Goal: Information Seeking & Learning: Learn about a topic

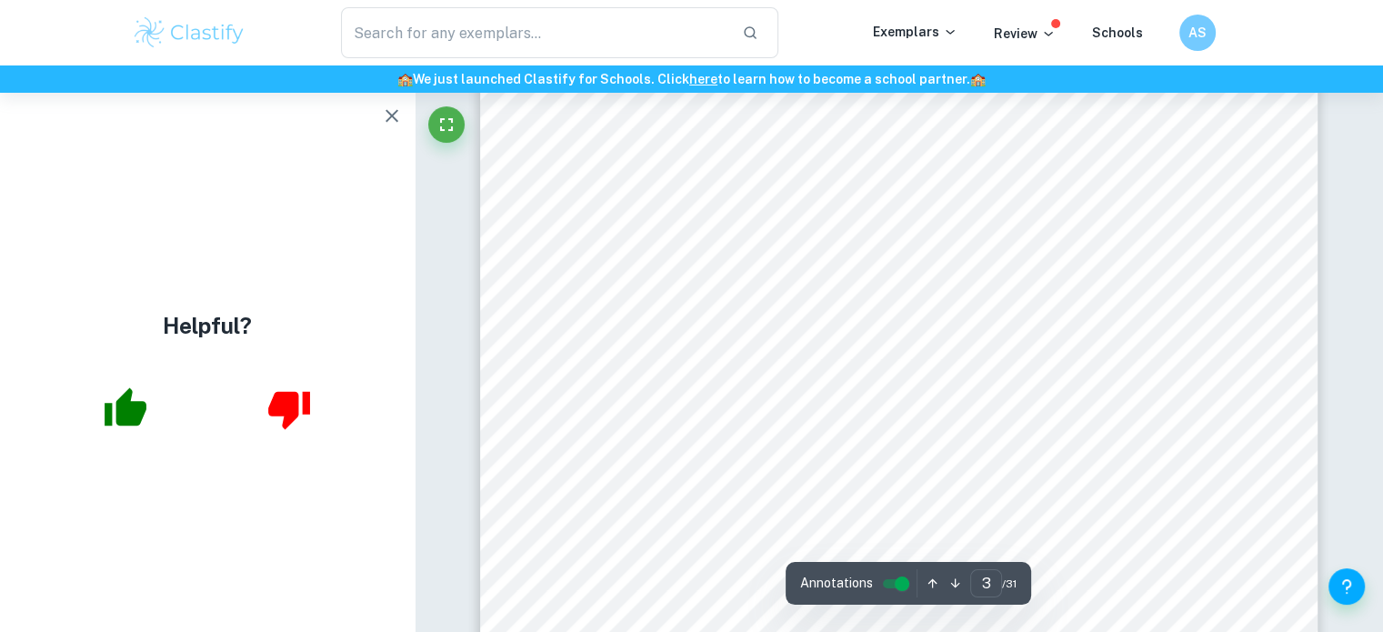
scroll to position [2962, 0]
type input "4"
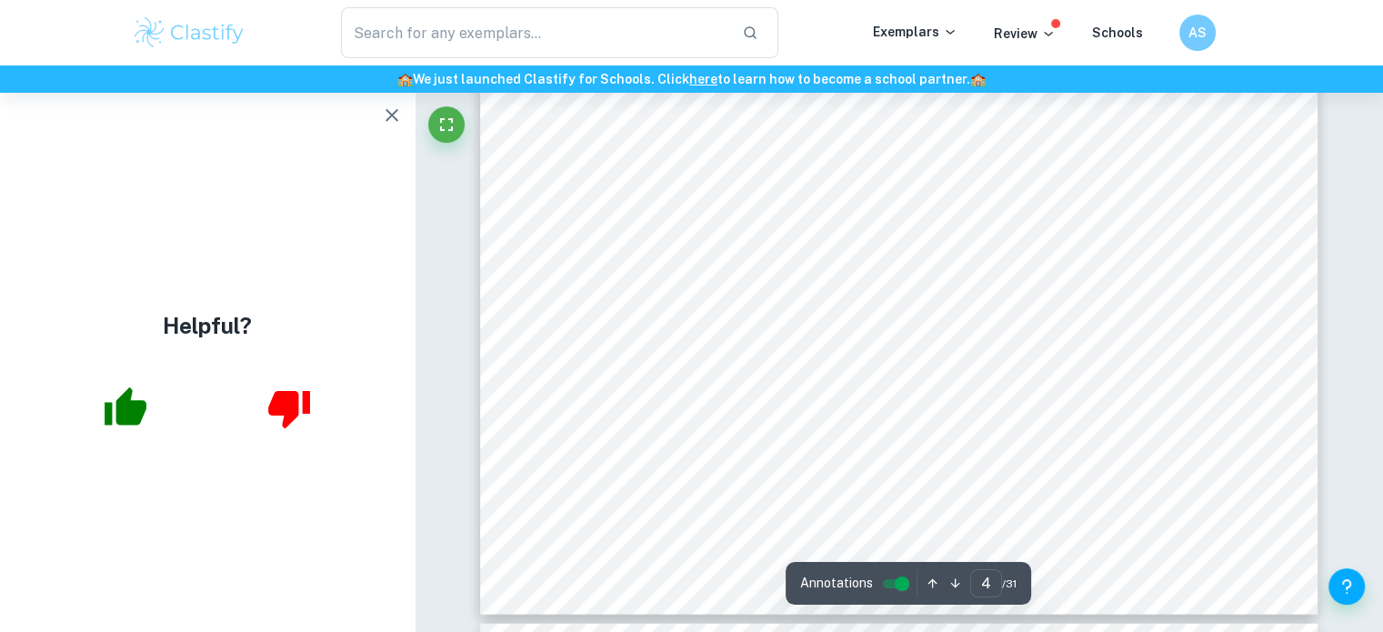
scroll to position [4402, 0]
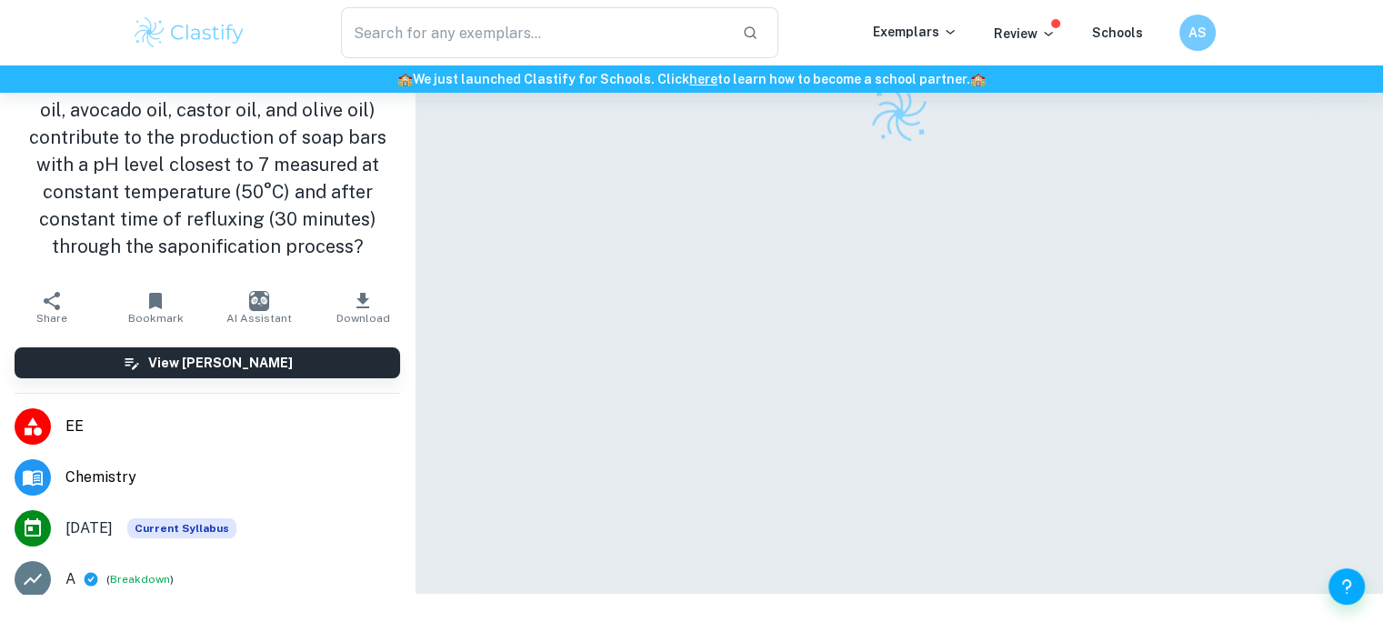
scroll to position [93, 0]
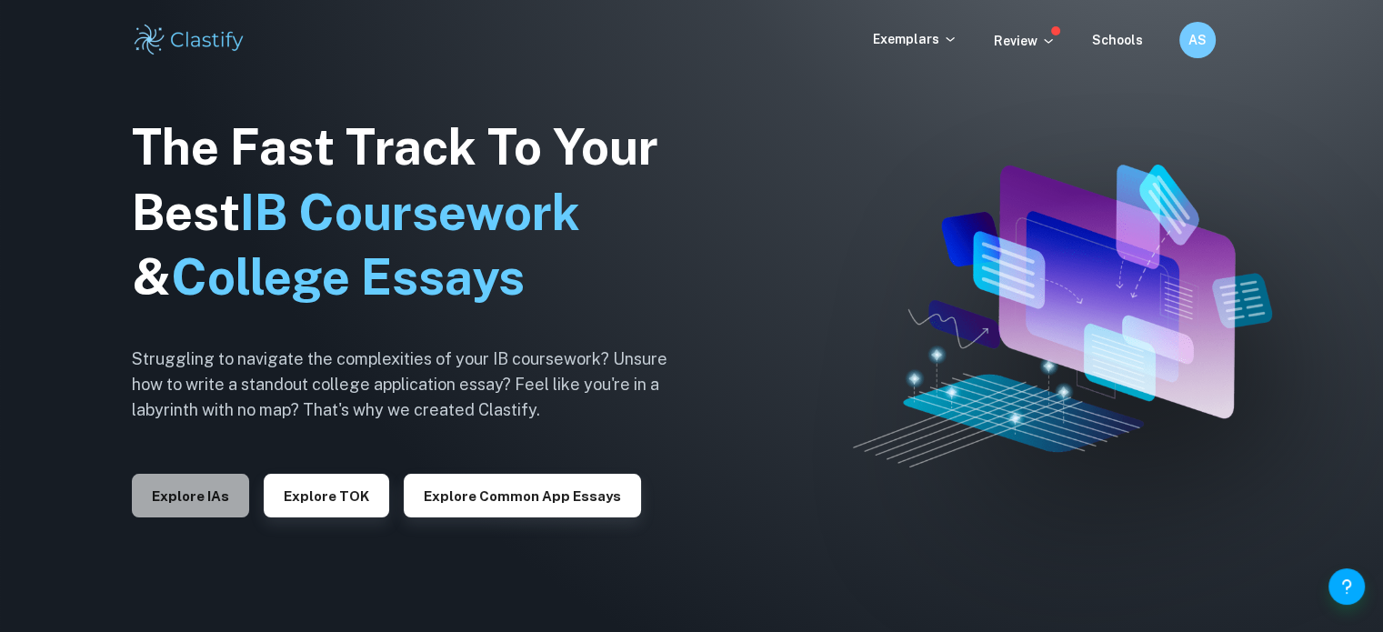
click at [191, 498] on button "Explore IAs" at bounding box center [190, 496] width 117 height 44
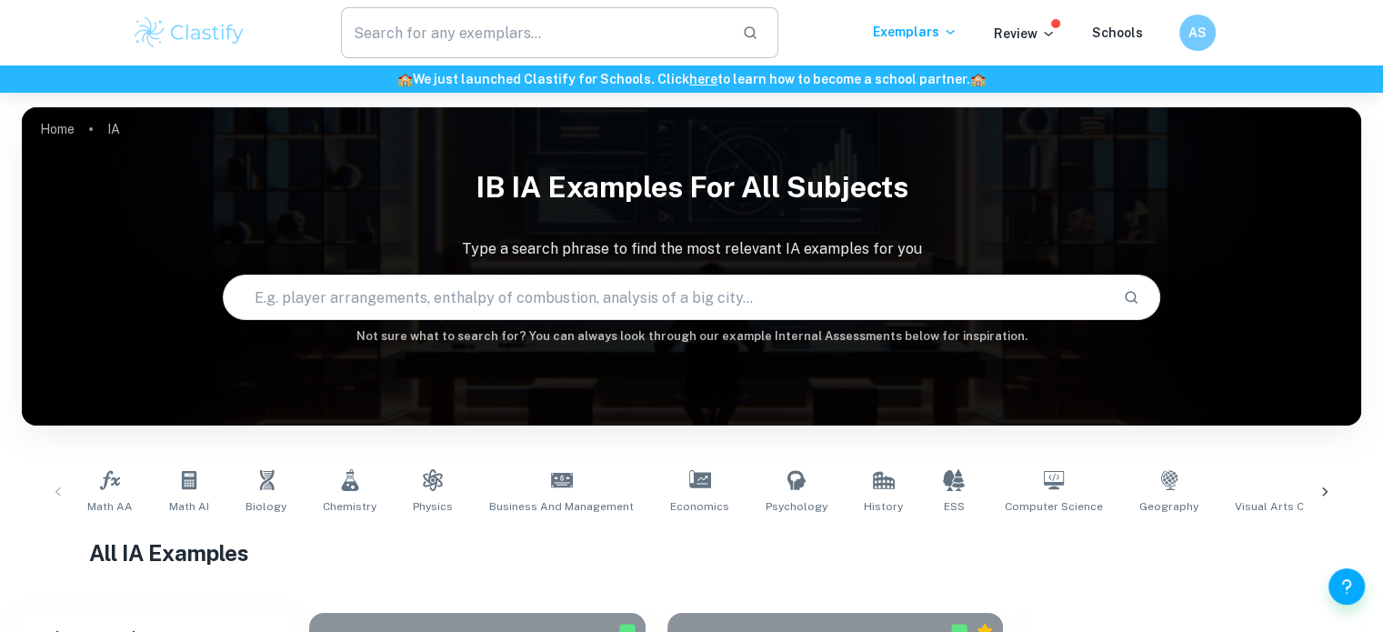
click at [539, 27] on input "text" at bounding box center [534, 32] width 387 height 51
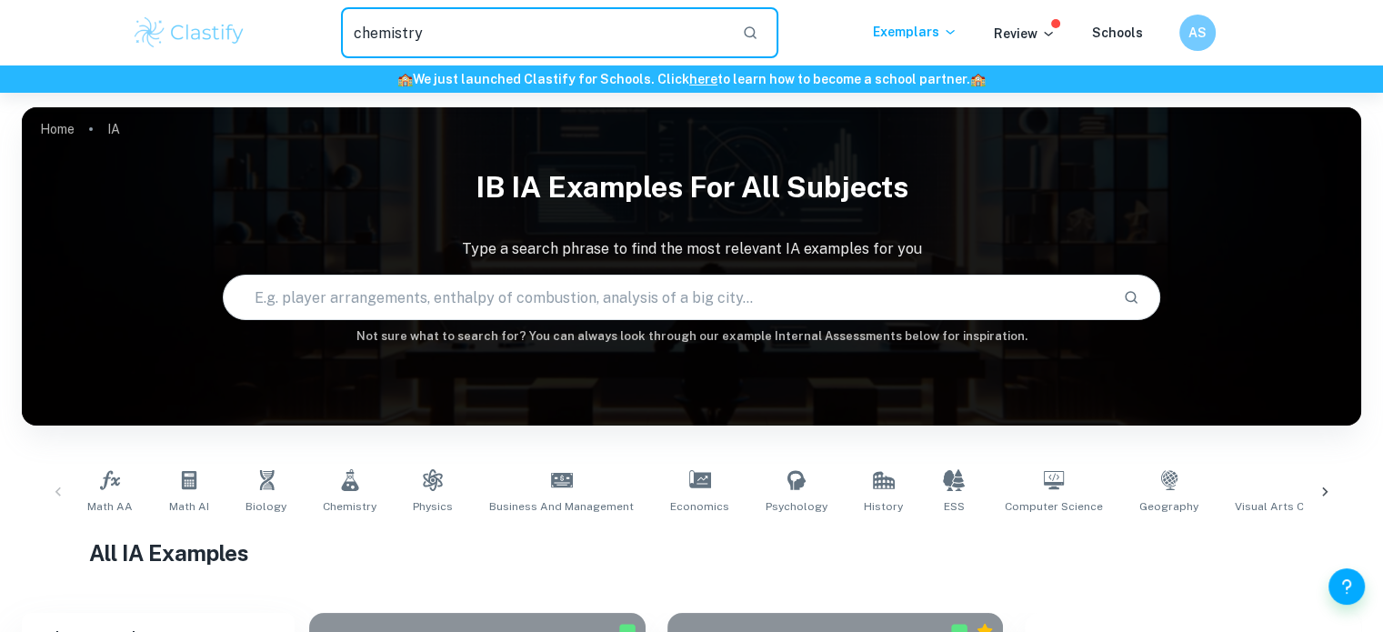
type input "chemistry"
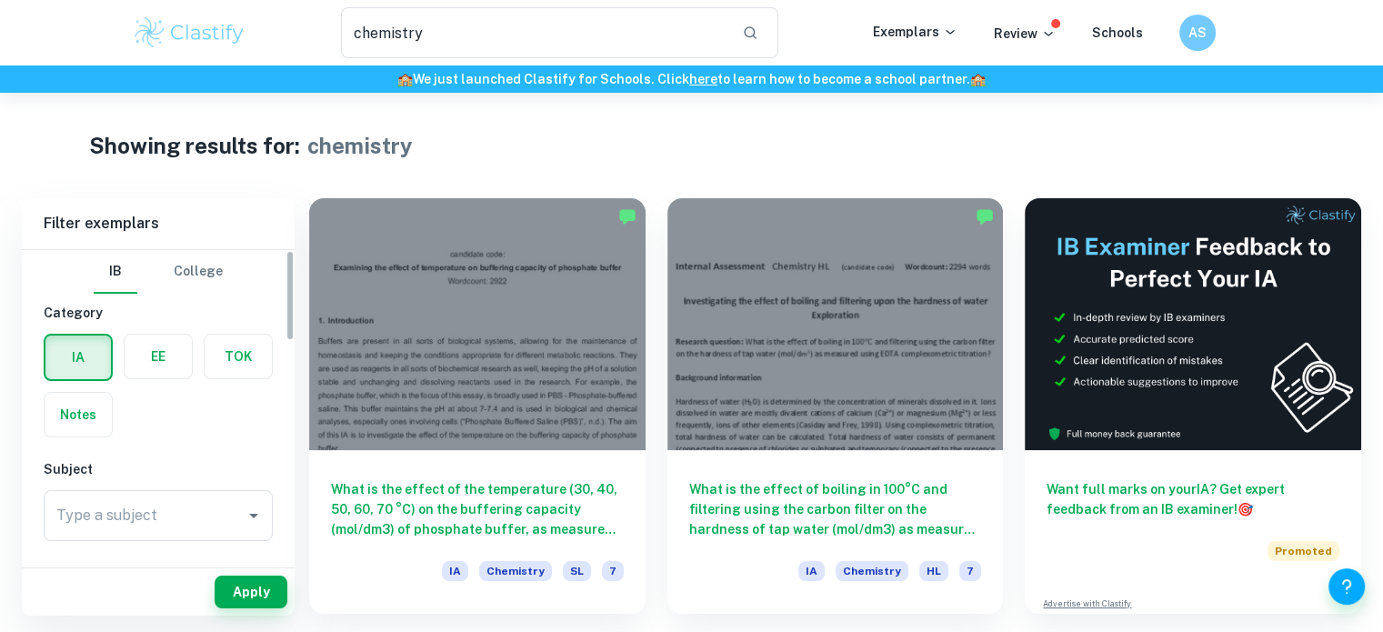
click at [159, 362] on label "button" at bounding box center [158, 357] width 67 height 44
click at [0, 0] on input "radio" at bounding box center [0, 0] width 0 height 0
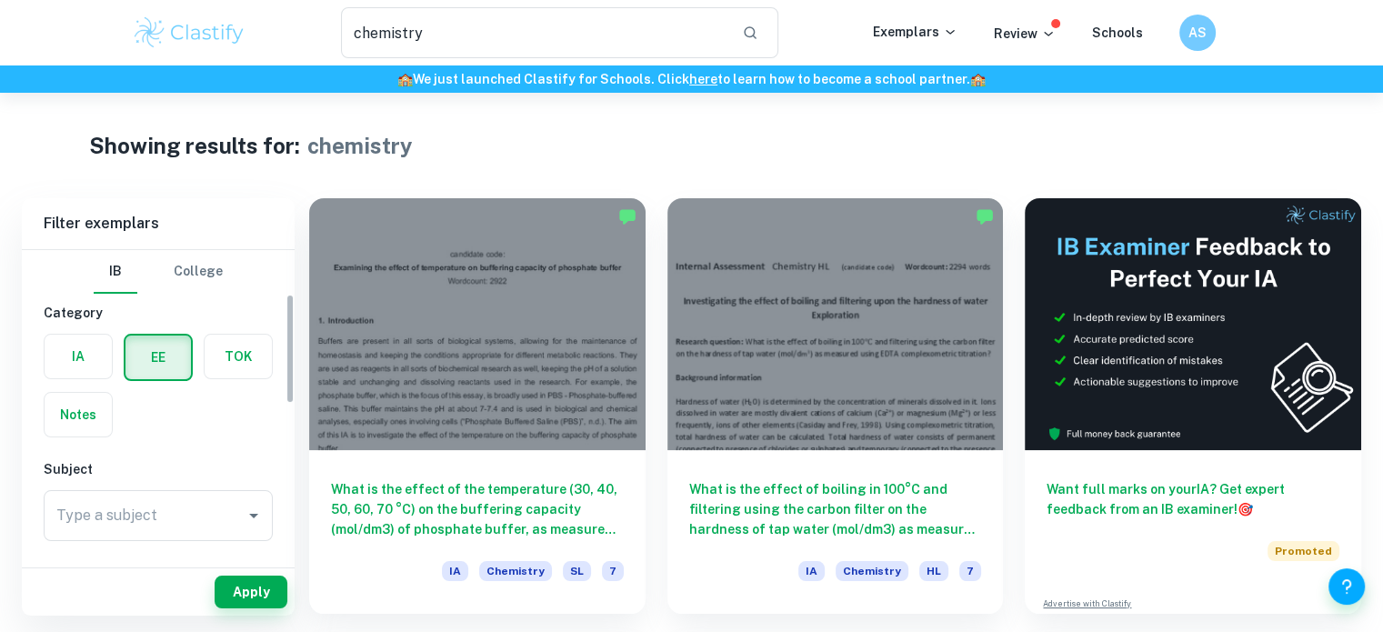
scroll to position [131, 0]
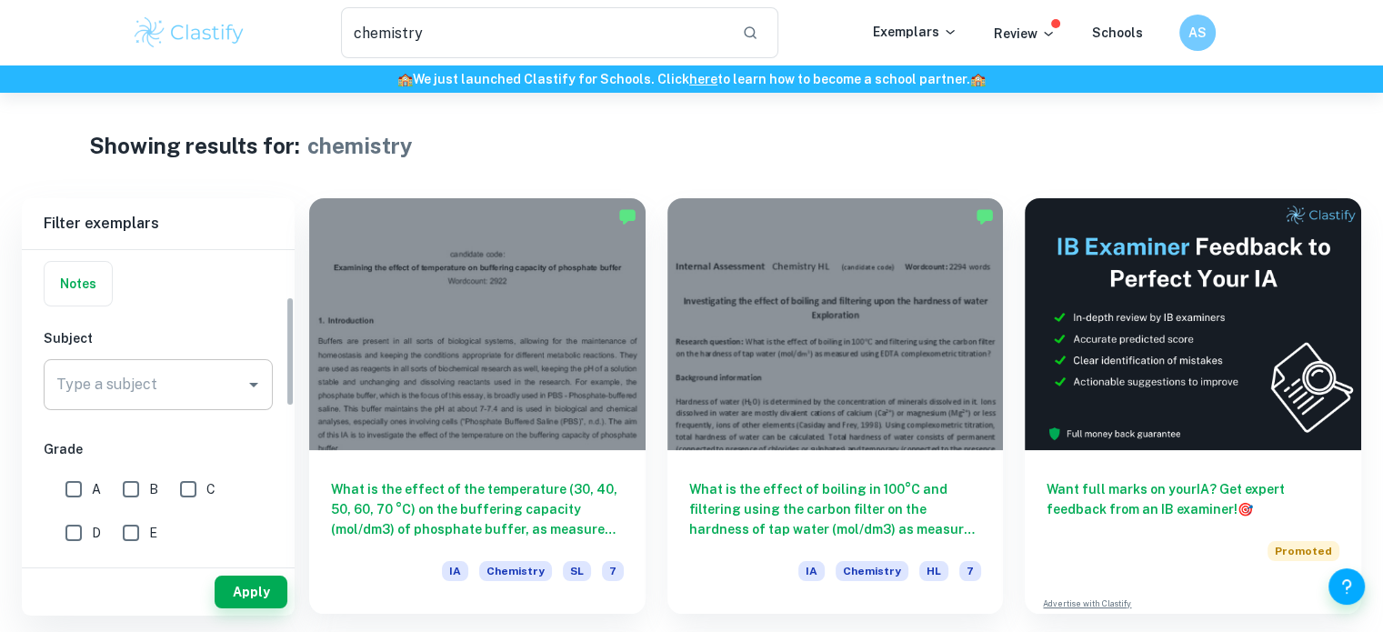
click at [207, 375] on input "Type a subject" at bounding box center [145, 384] width 186 height 35
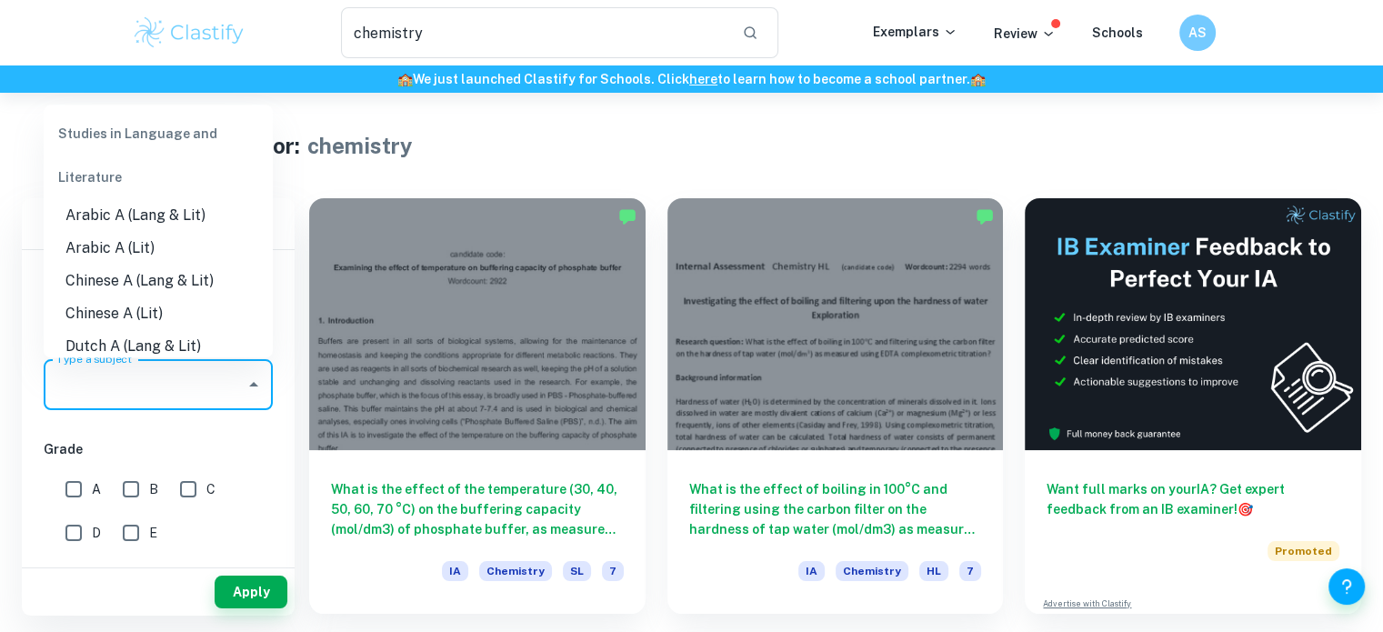
click at [84, 479] on input "A" at bounding box center [73, 489] width 36 height 36
checkbox input "true"
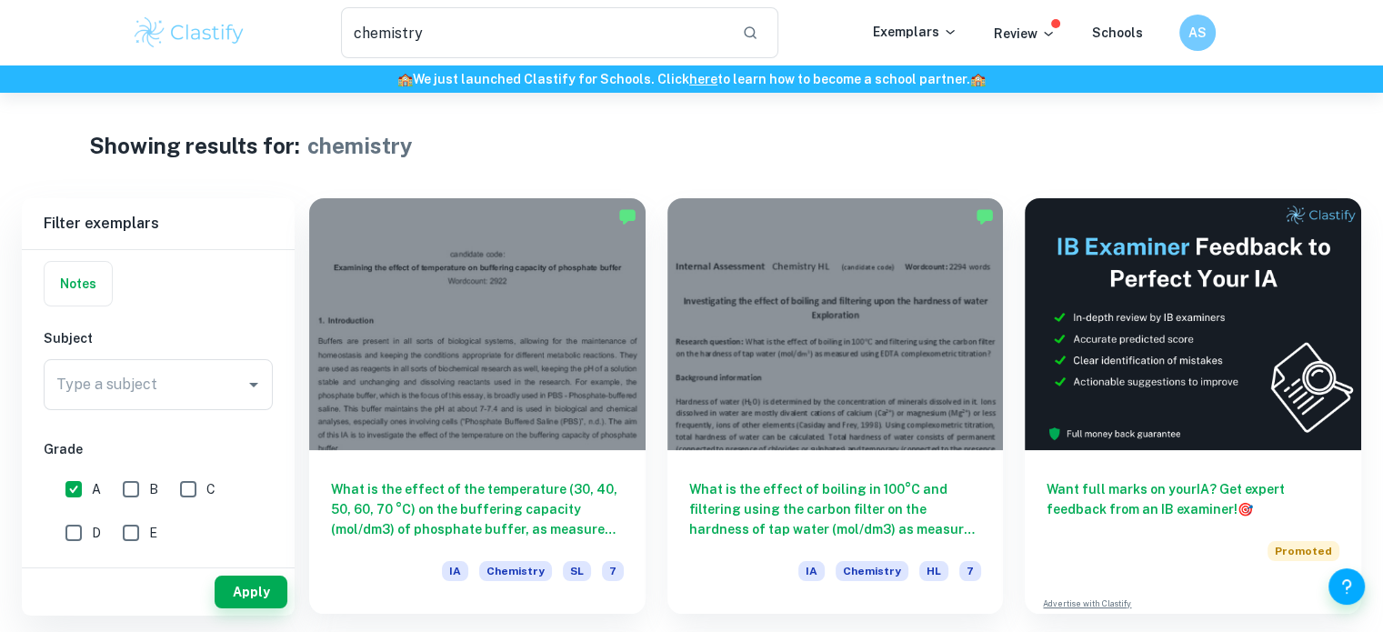
click at [129, 487] on input "B" at bounding box center [131, 489] width 36 height 36
checkbox input "true"
click at [202, 388] on input "Type a subject" at bounding box center [145, 384] width 186 height 35
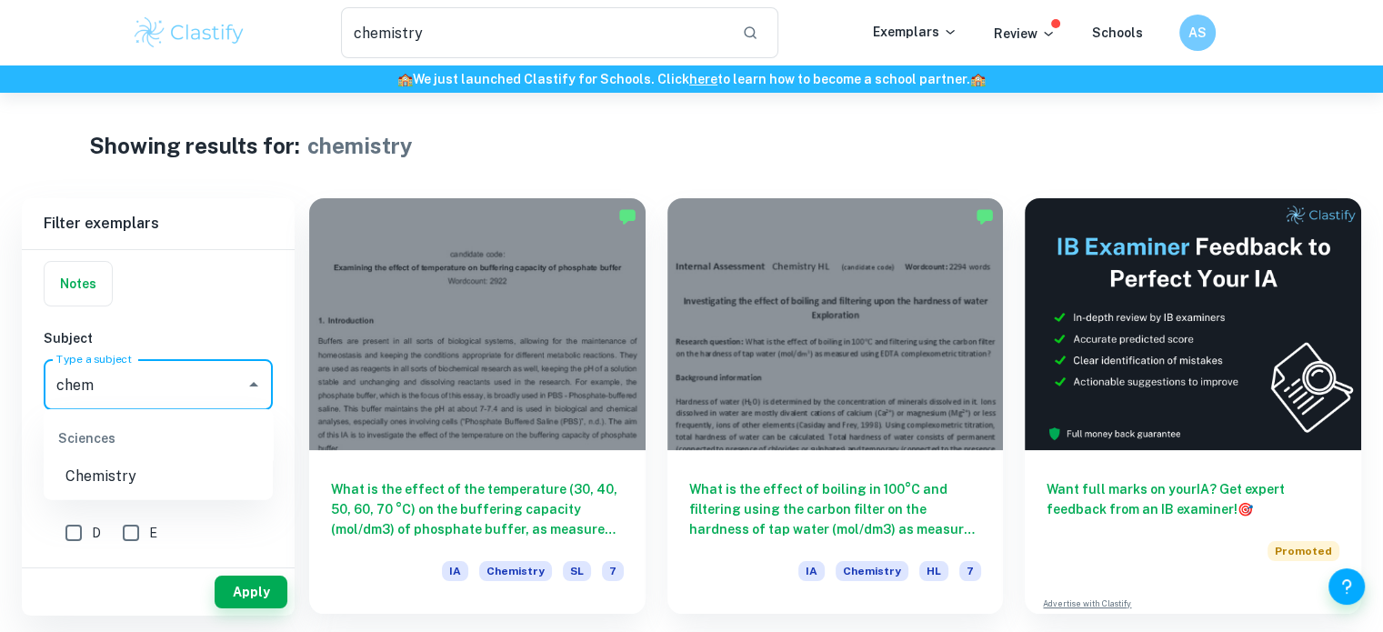
click at [154, 476] on li "Chemistry" at bounding box center [158, 476] width 229 height 33
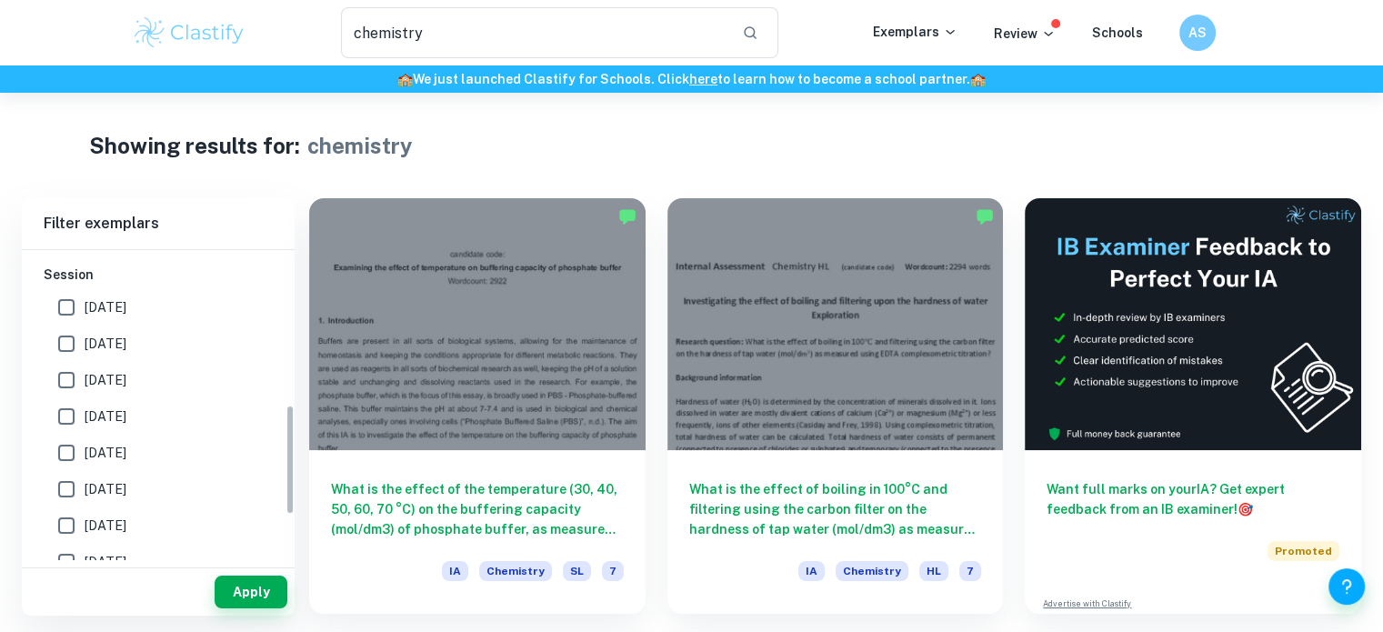
scroll to position [440, 0]
type input "Chemistry"
click at [254, 598] on button "Apply" at bounding box center [251, 592] width 73 height 33
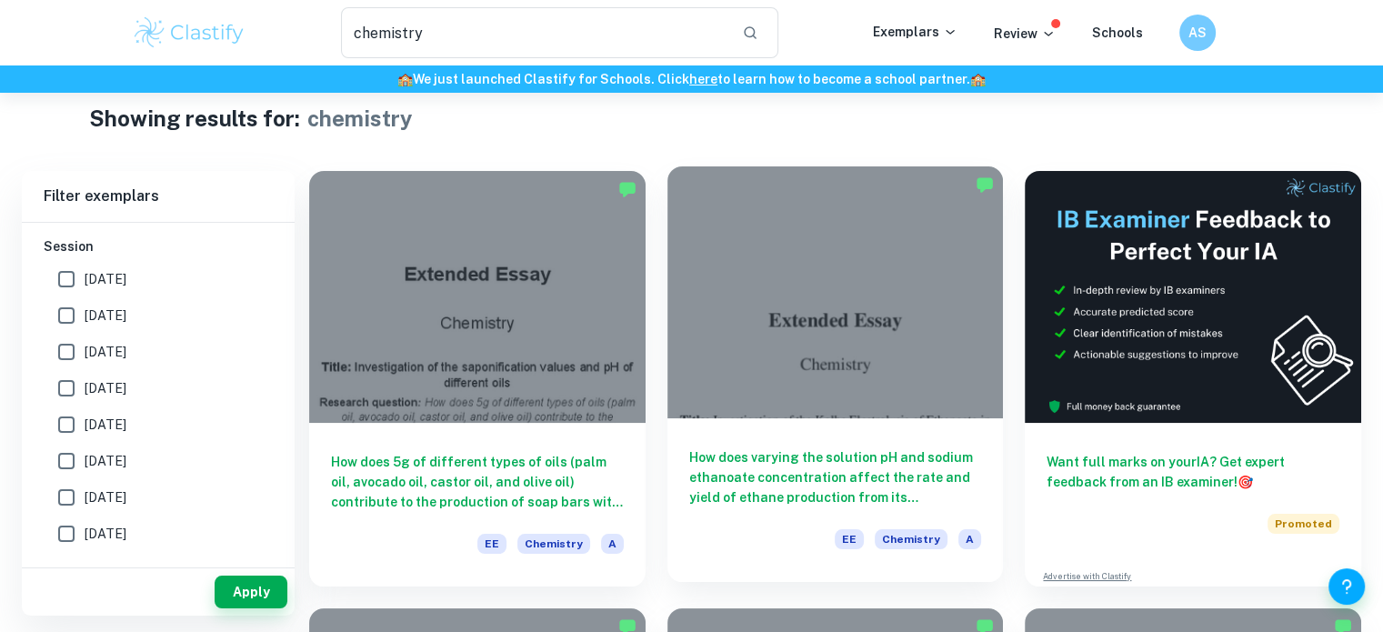
scroll to position [25, 0]
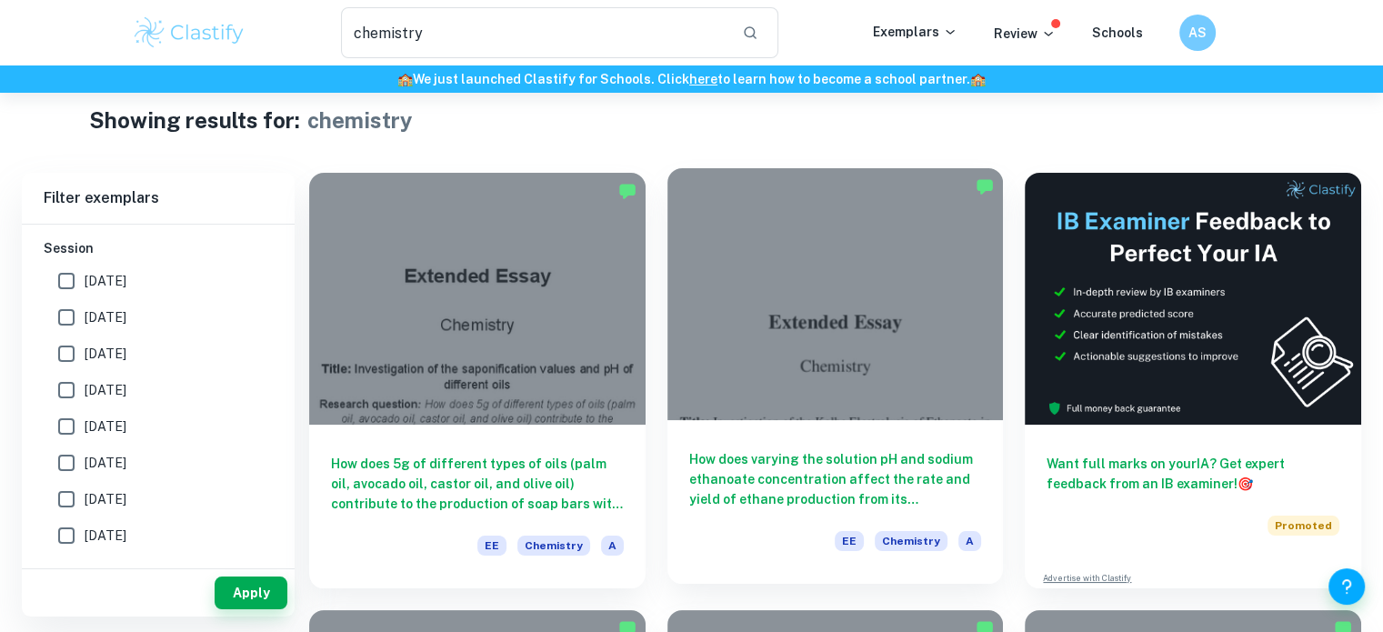
click at [830, 463] on h6 "How does varying the solution pH and sodium ethanoate concentration affect the …" at bounding box center [835, 479] width 293 height 60
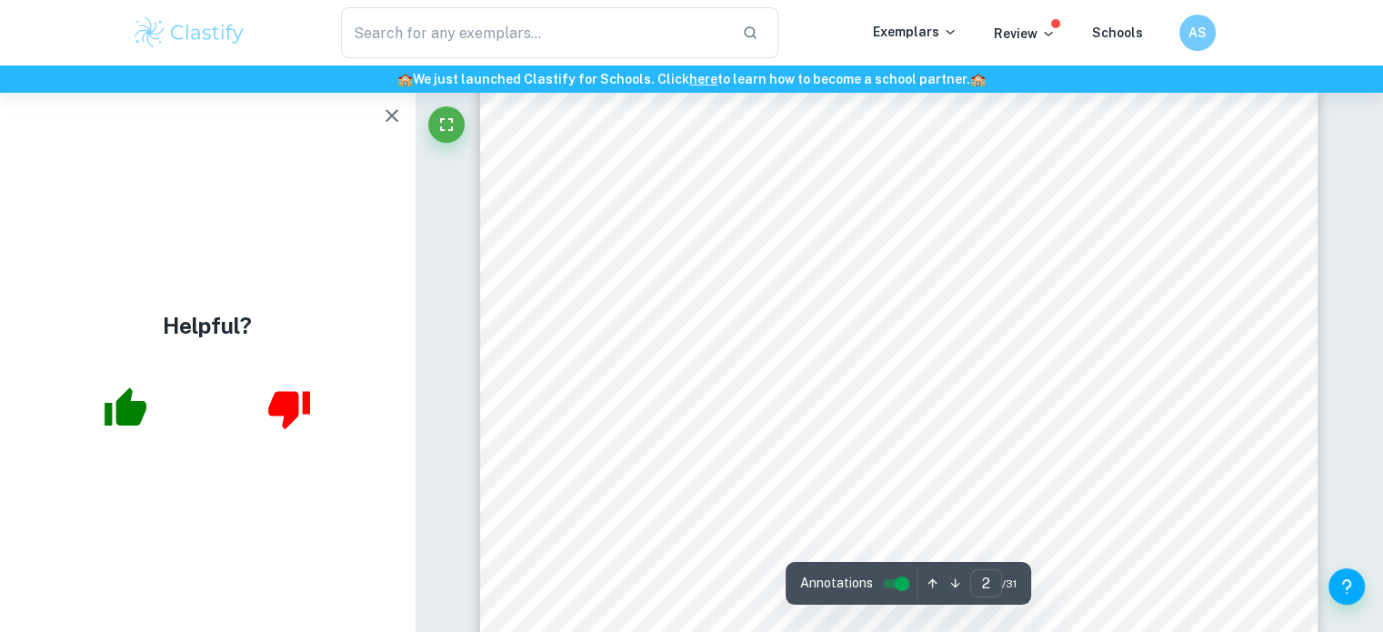
scroll to position [1499, 0]
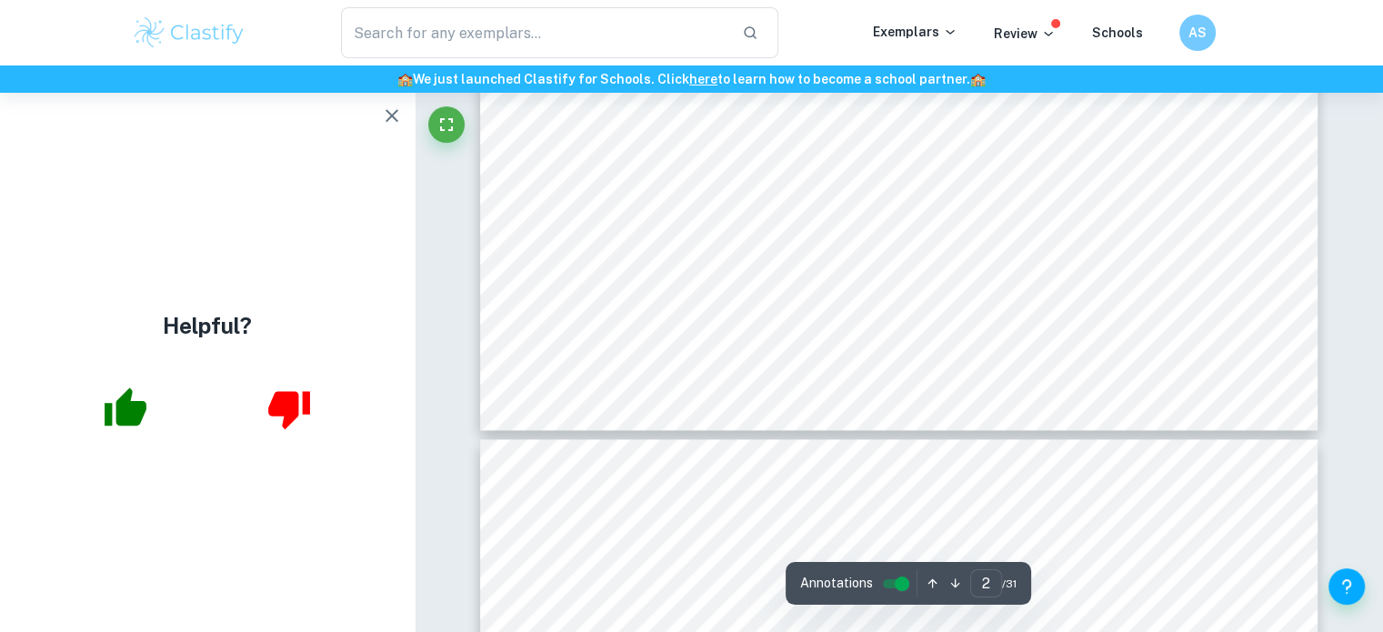
type input "3"
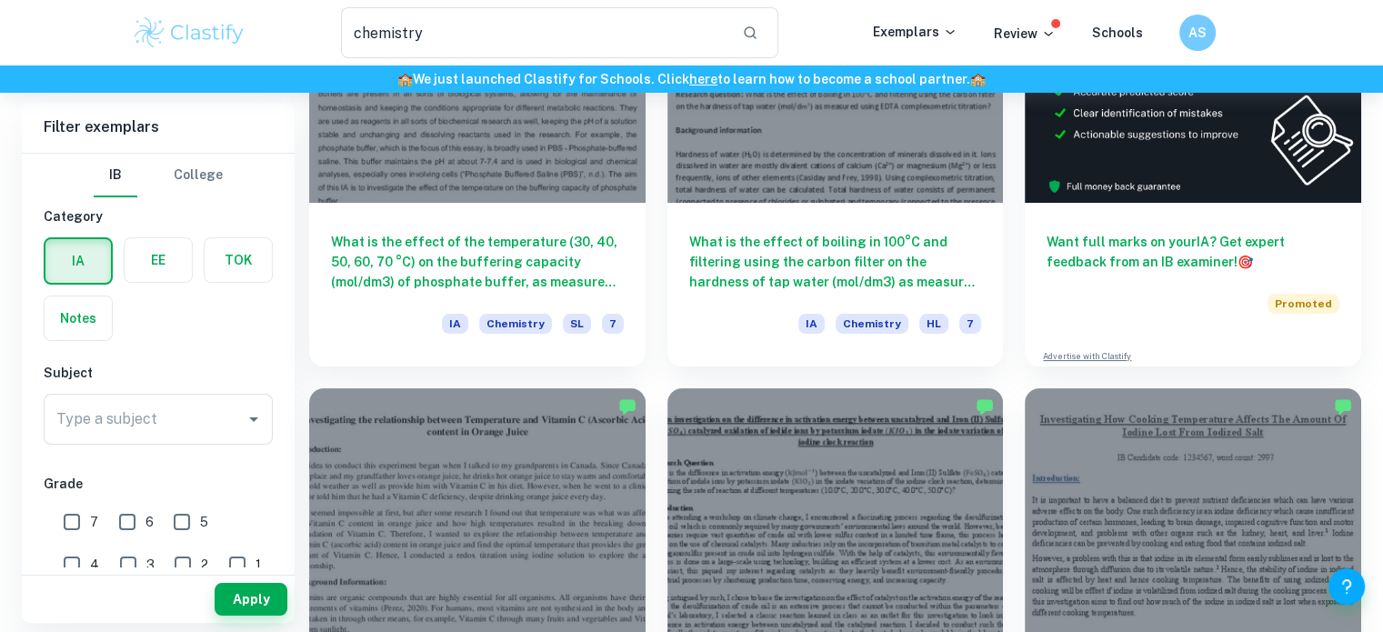
scroll to position [247, 0]
click at [205, 414] on input "Type a subject" at bounding box center [145, 419] width 186 height 35
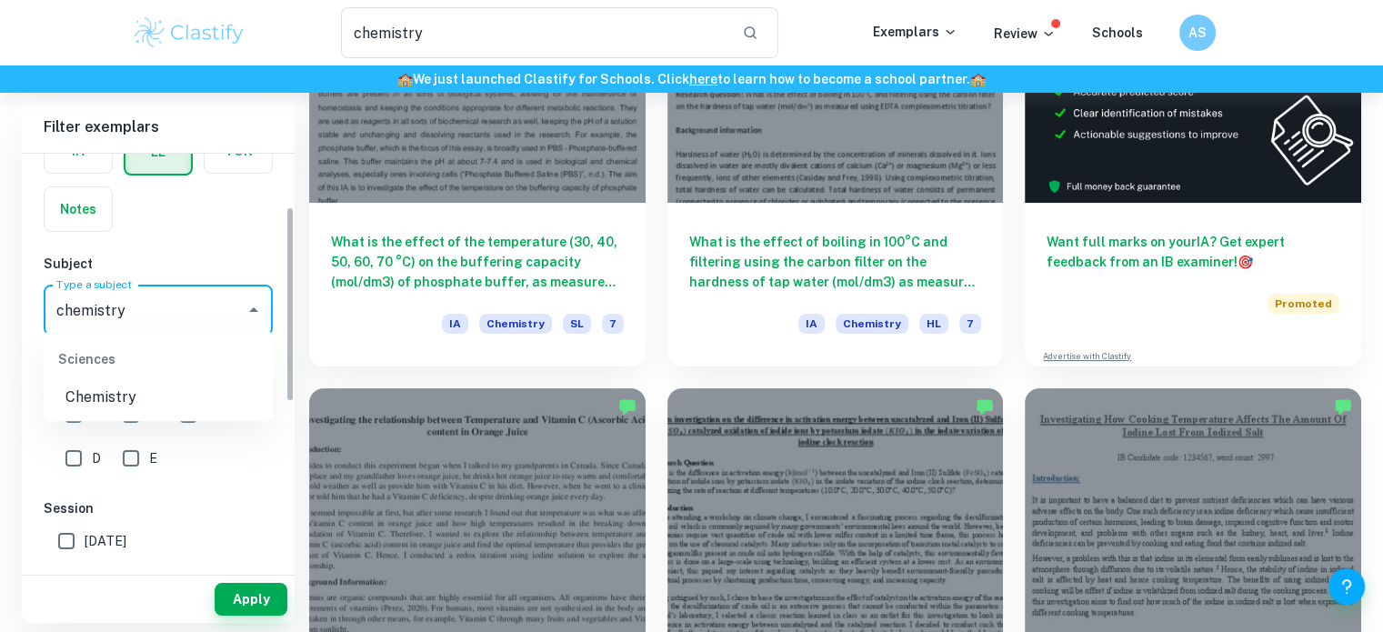
scroll to position [113, 0]
click at [154, 387] on li "Chemistry" at bounding box center [158, 397] width 229 height 33
type input "Chemistry"
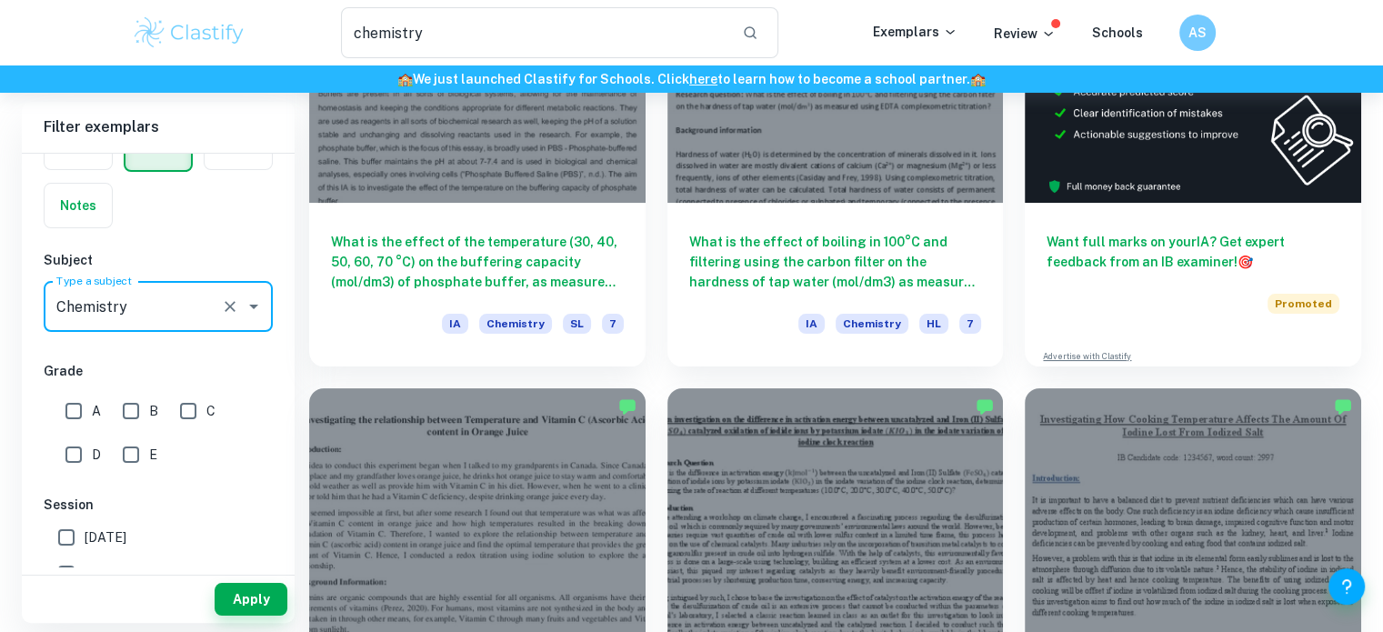
click at [73, 417] on input "A" at bounding box center [73, 411] width 36 height 36
checkbox input "true"
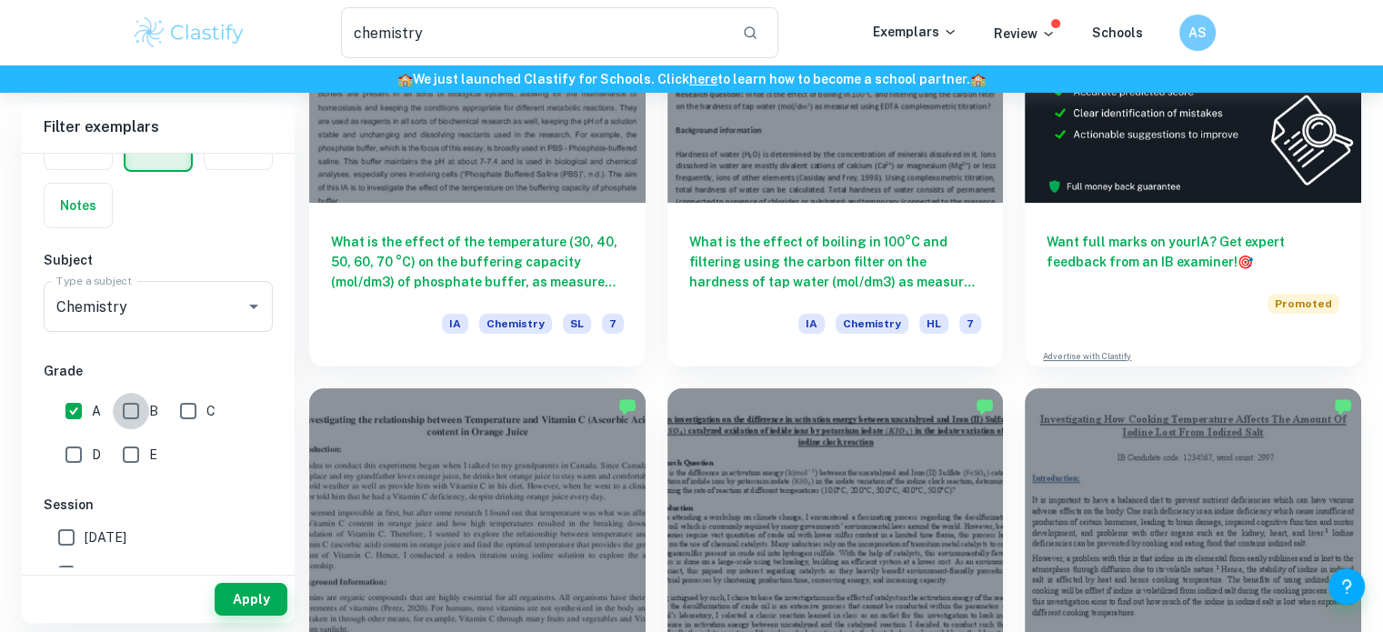
click at [121, 412] on input "B" at bounding box center [131, 411] width 36 height 36
checkbox input "true"
click at [260, 608] on button "Apply" at bounding box center [251, 599] width 73 height 33
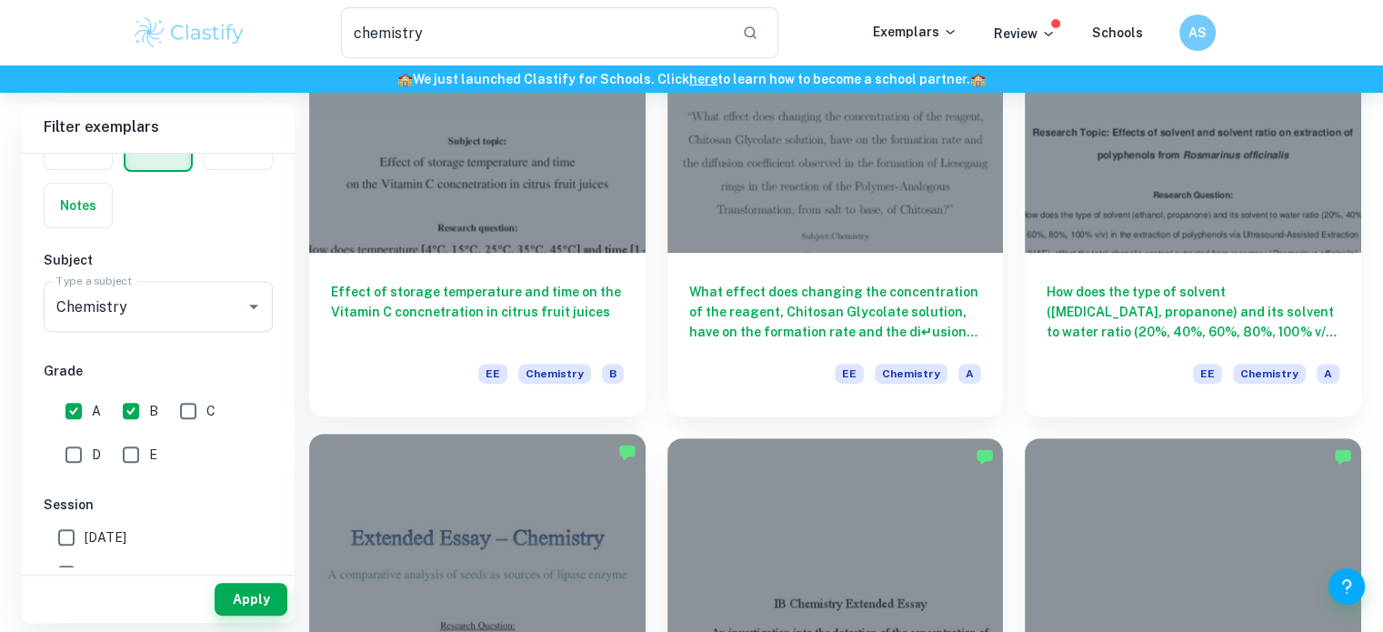
scroll to position [642, 0]
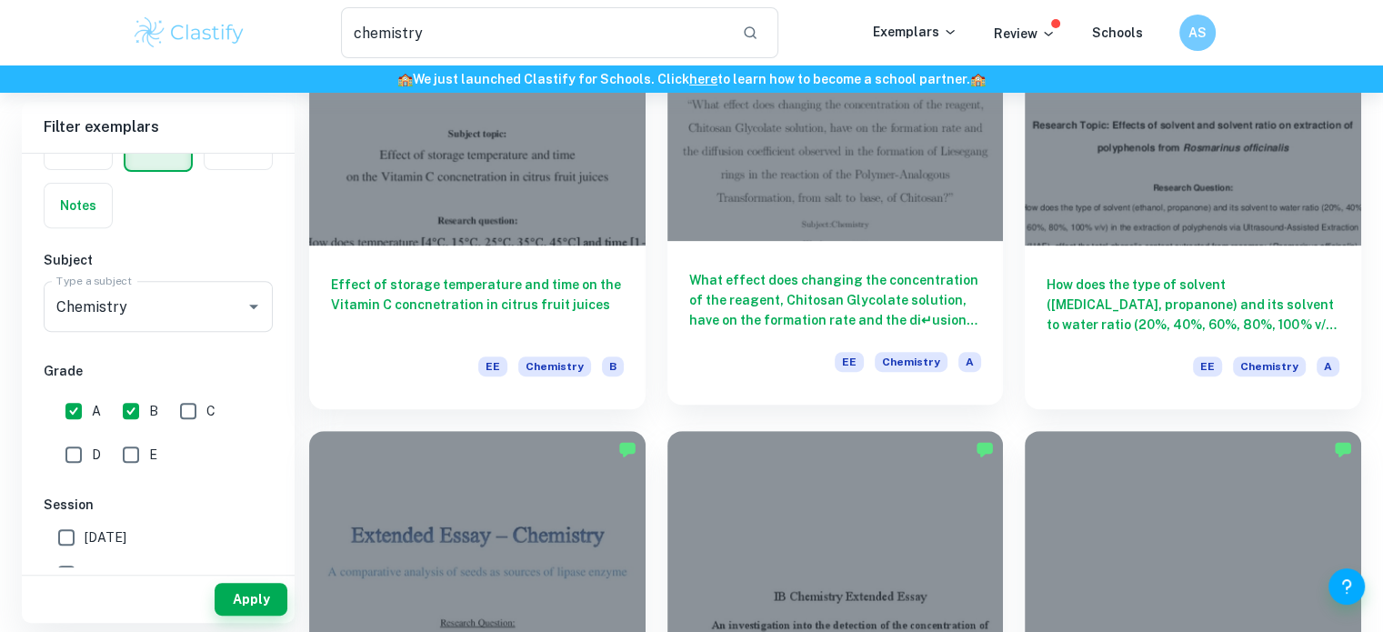
click at [836, 321] on h6 "What effect does changing the concentration of the reagent, Chitosan Glycolate …" at bounding box center [835, 300] width 293 height 60
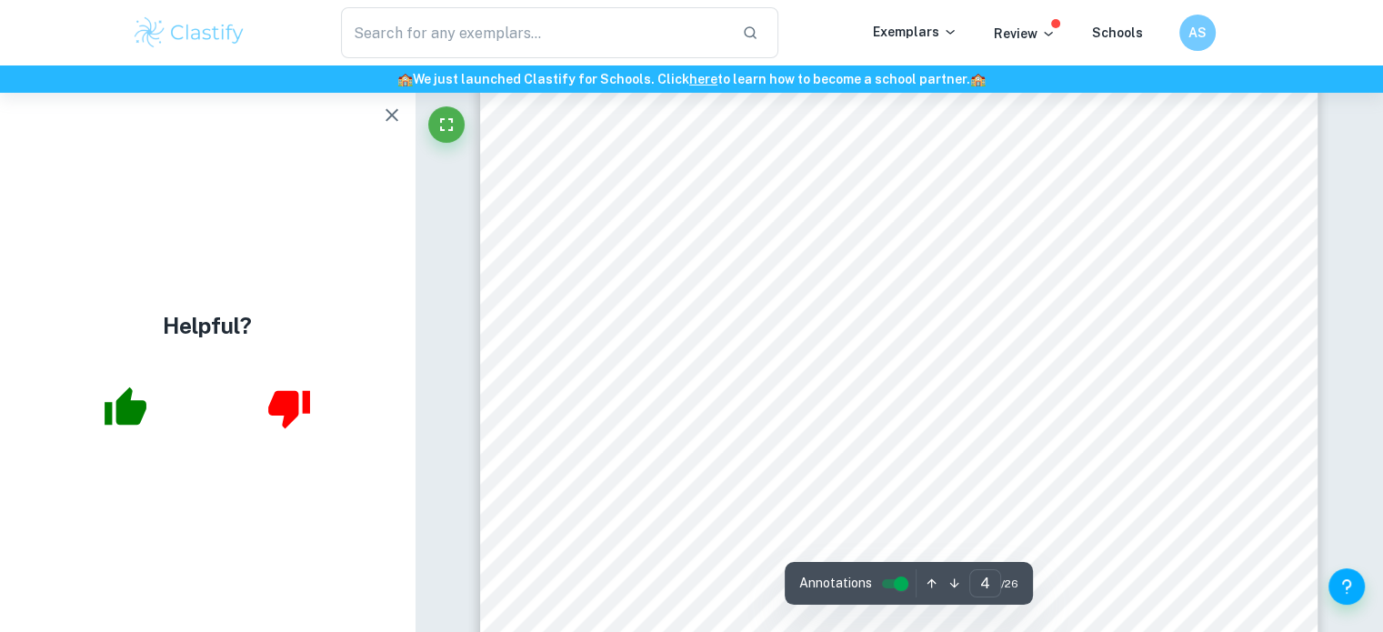
scroll to position [3823, 0]
drag, startPoint x: 672, startPoint y: 448, endPoint x: 789, endPoint y: 430, distance: 117.7
click at [789, 430] on div "1 Introduction I live in Singapore and so visit beaches quite often. On a recen…" at bounding box center [899, 597] width 839 height 1185
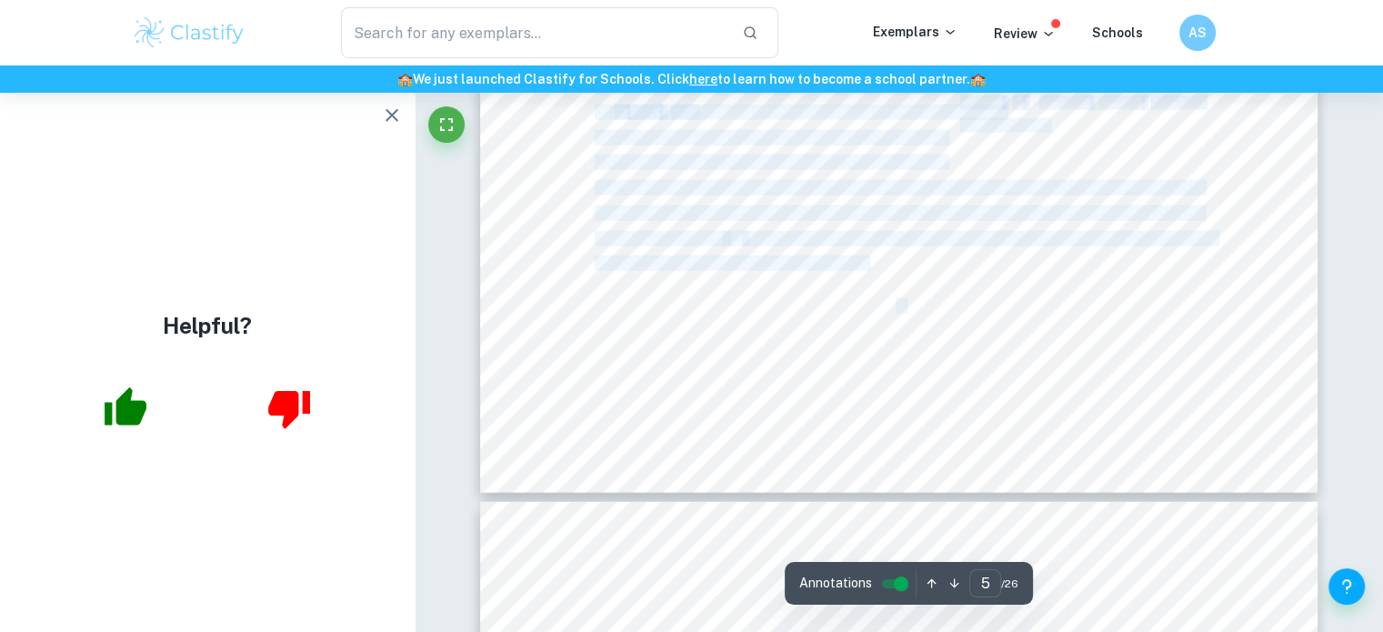
type input "4"
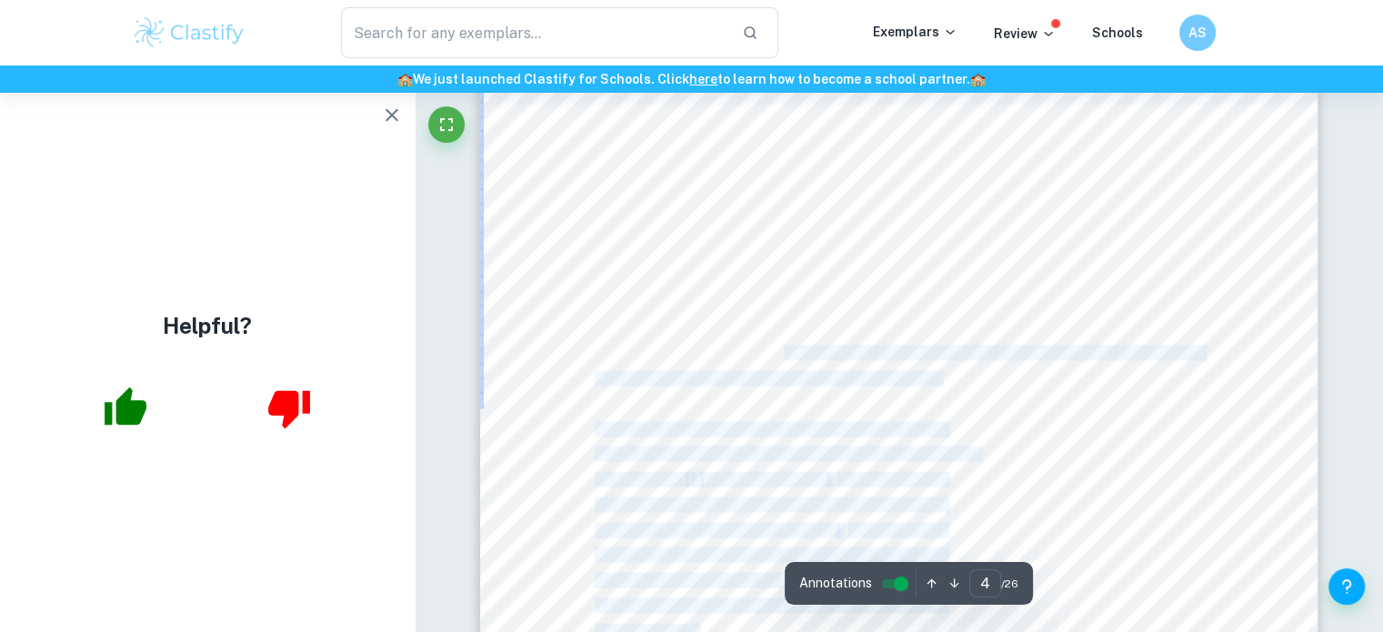
scroll to position [3902, 0]
click at [849, 348] on span "been rising practical and theoretical interest in Liesegang structures, in part…" at bounding box center [899, 352] width 608 height 14
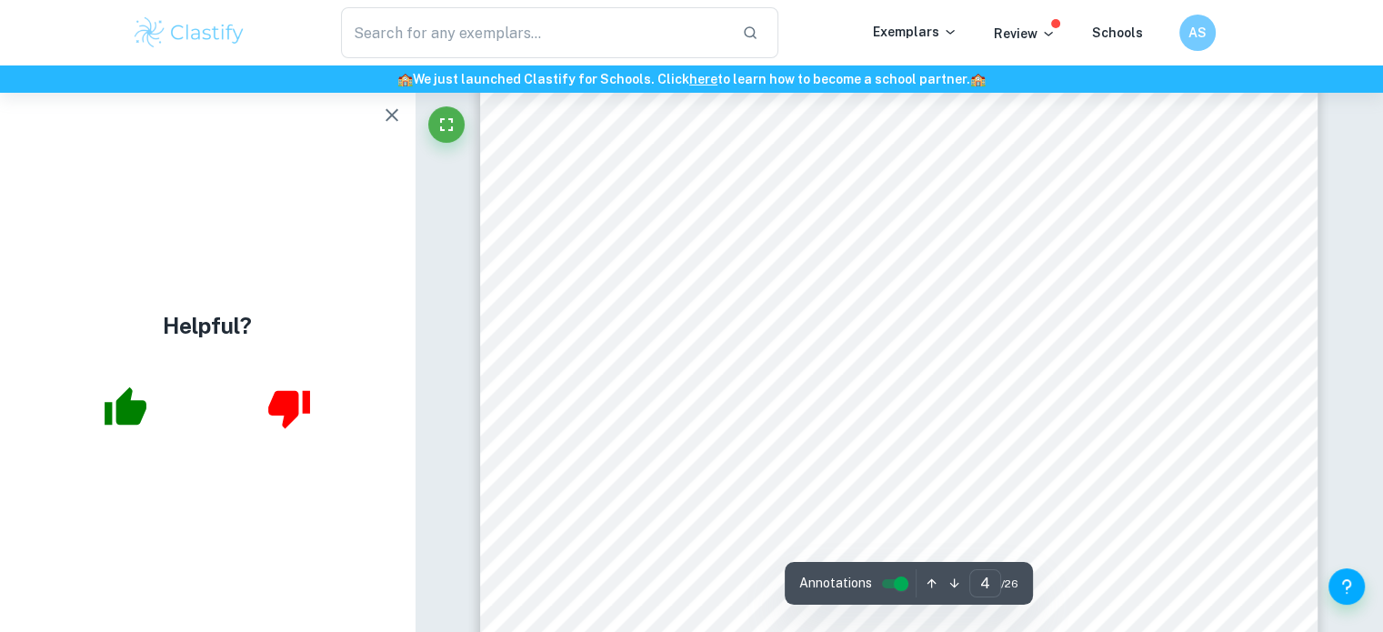
click at [862, 476] on span "The periodic pre-" at bounding box center [891, 478] width 109 height 14
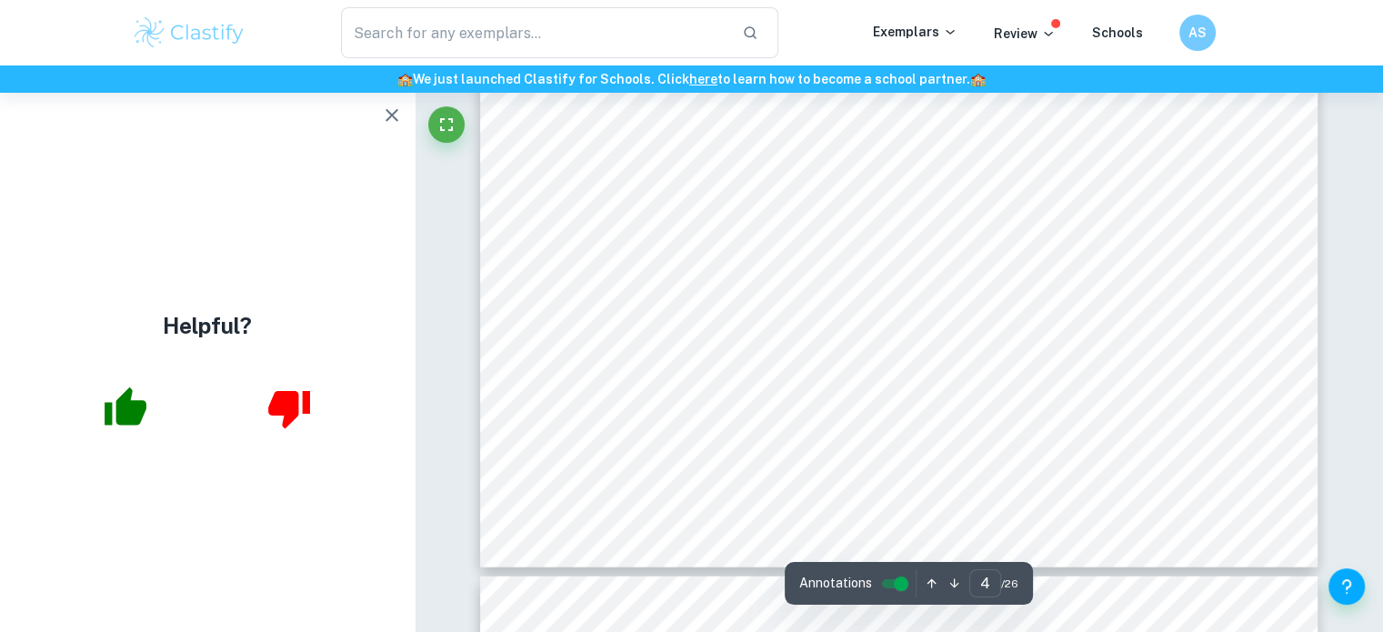
scroll to position [4446, 0]
click at [388, 116] on icon "button" at bounding box center [392, 116] width 22 height 22
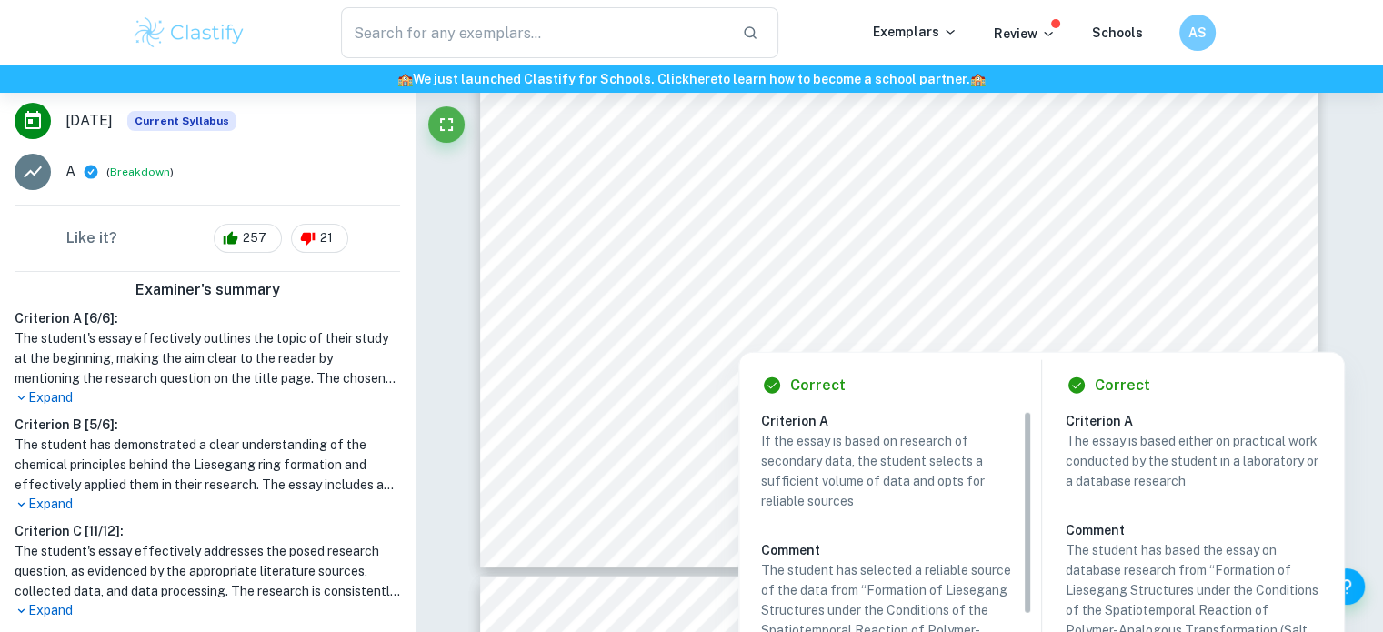
scroll to position [0, 0]
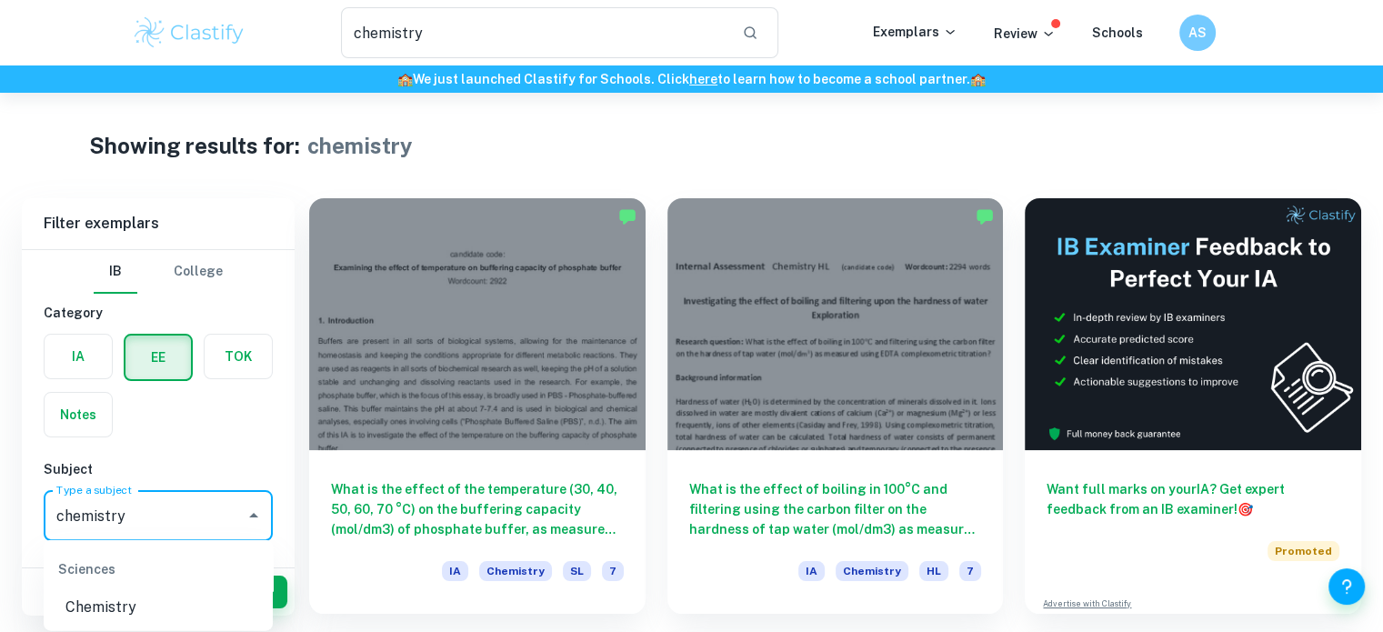
click at [175, 608] on li "Chemistry" at bounding box center [158, 607] width 229 height 33
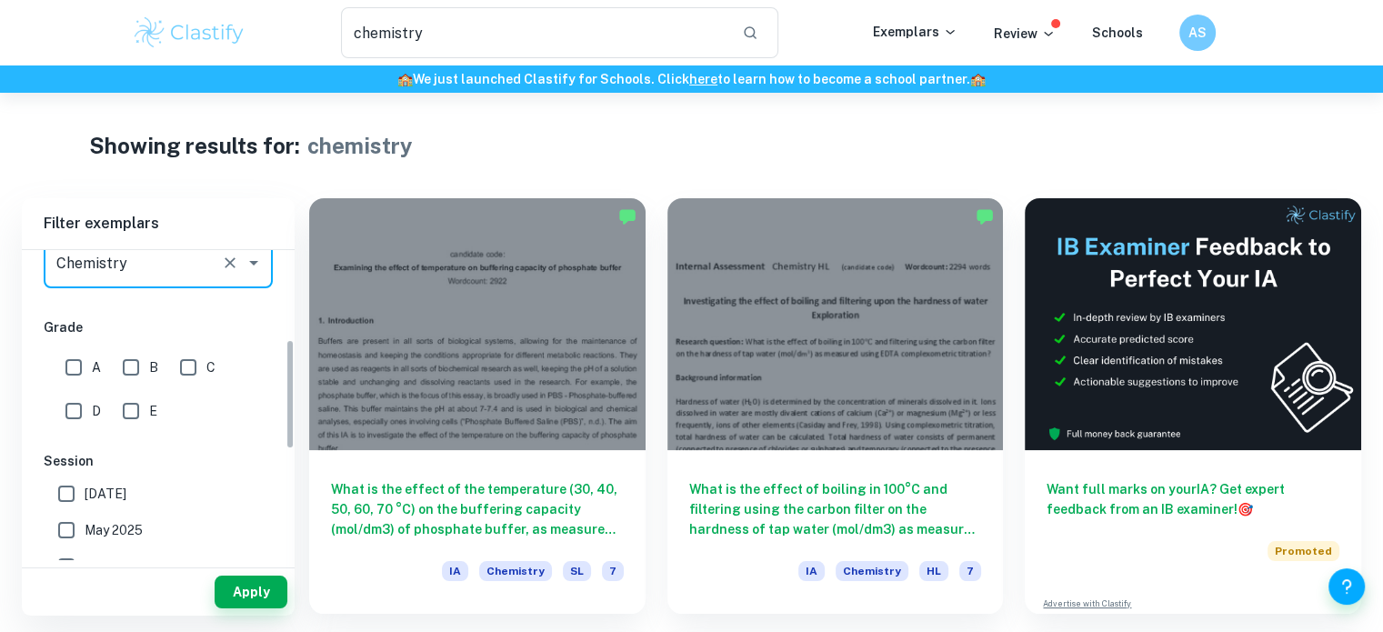
scroll to position [287, 0]
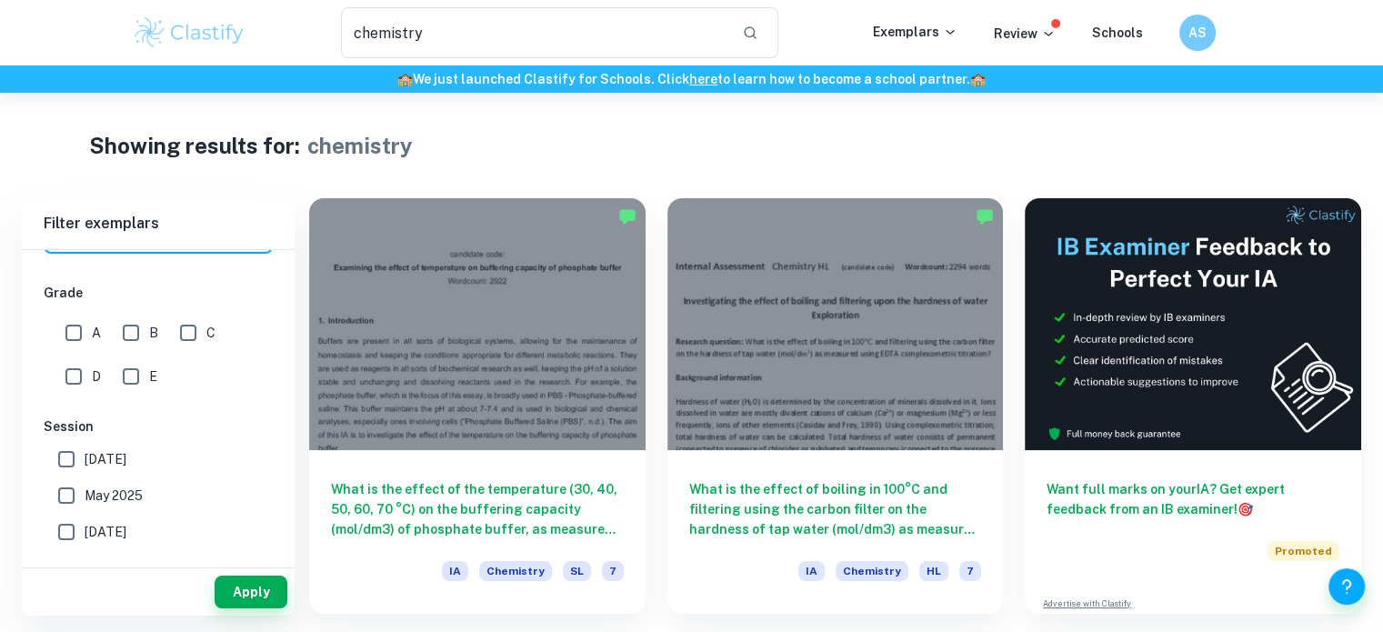
type input "Chemistry"
click at [69, 338] on input "A" at bounding box center [73, 333] width 36 height 36
checkbox input "true"
click at [118, 327] on input "B" at bounding box center [131, 333] width 36 height 36
checkbox input "true"
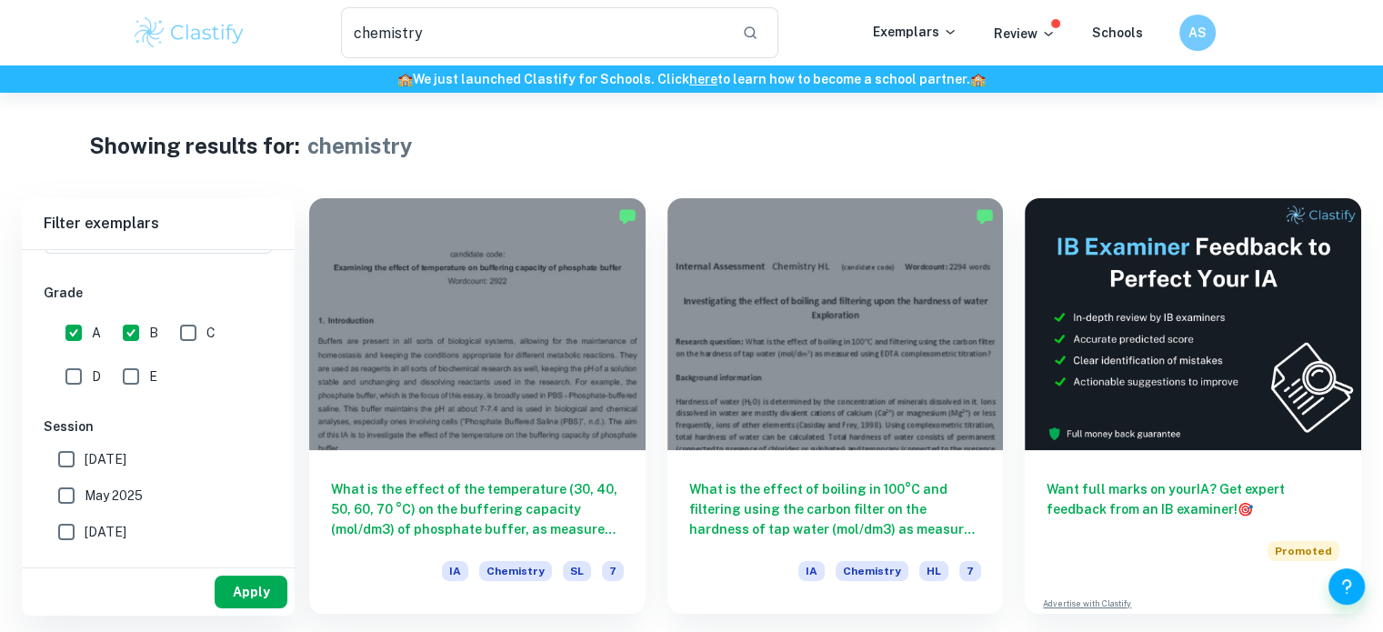
click at [249, 592] on button "Apply" at bounding box center [251, 592] width 73 height 33
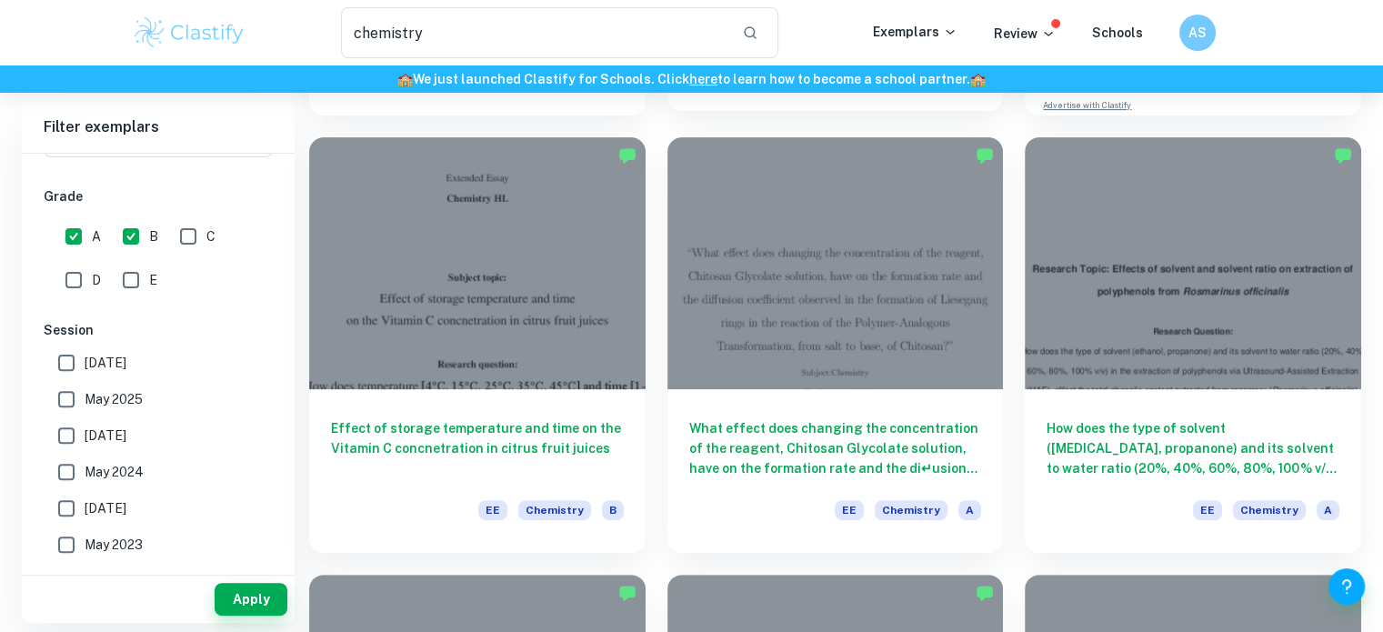
scroll to position [500, 0]
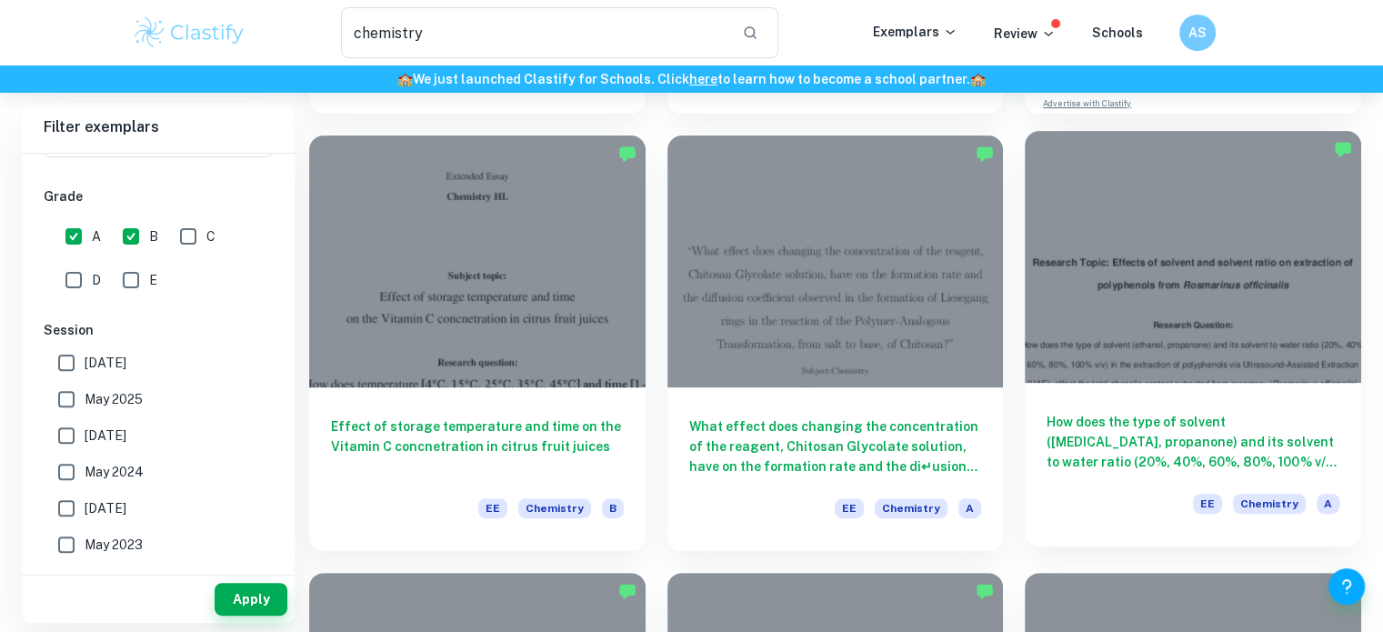
click at [1247, 442] on h6 "How does the type of solvent ([MEDICAL_DATA], propanone) and its solvent to wat…" at bounding box center [1193, 442] width 293 height 60
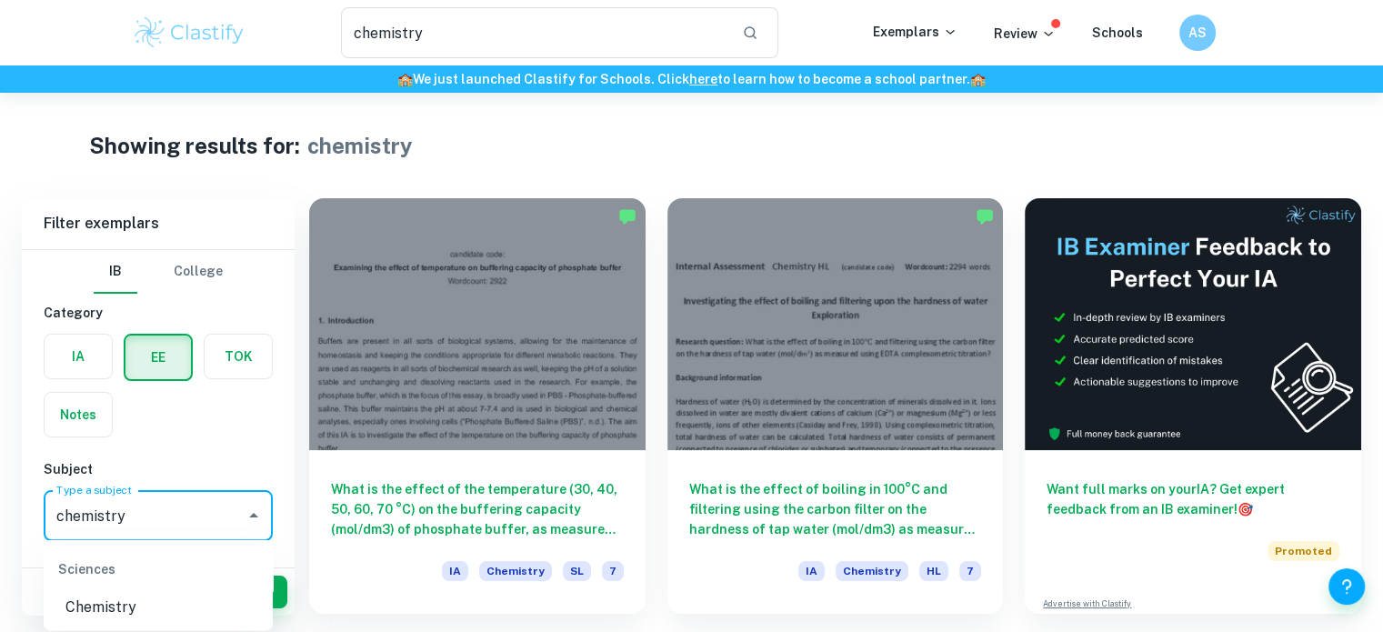
click at [165, 619] on li "Chemistry" at bounding box center [158, 607] width 229 height 33
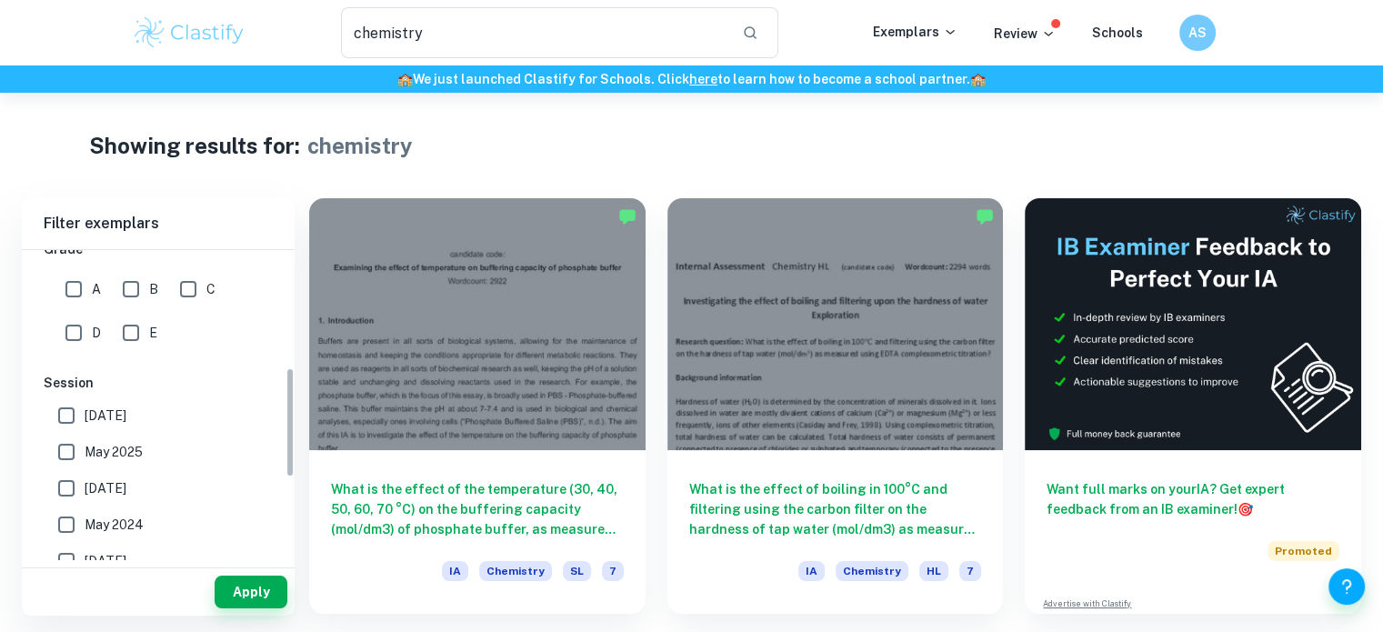
scroll to position [335, 0]
type input "Chemistry"
click at [75, 285] on input "A" at bounding box center [73, 285] width 36 height 36
checkbox input "true"
click at [121, 290] on input "B" at bounding box center [131, 285] width 36 height 36
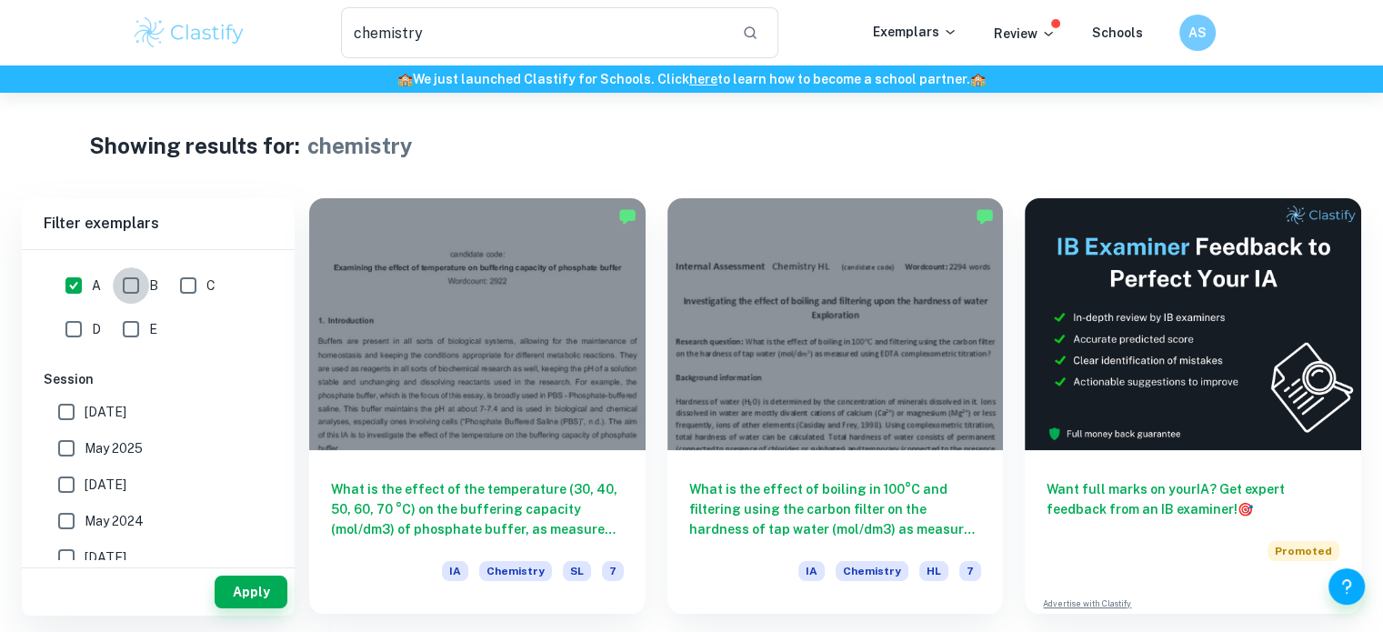
checkbox input "true"
click at [267, 593] on button "Apply" at bounding box center [251, 592] width 73 height 33
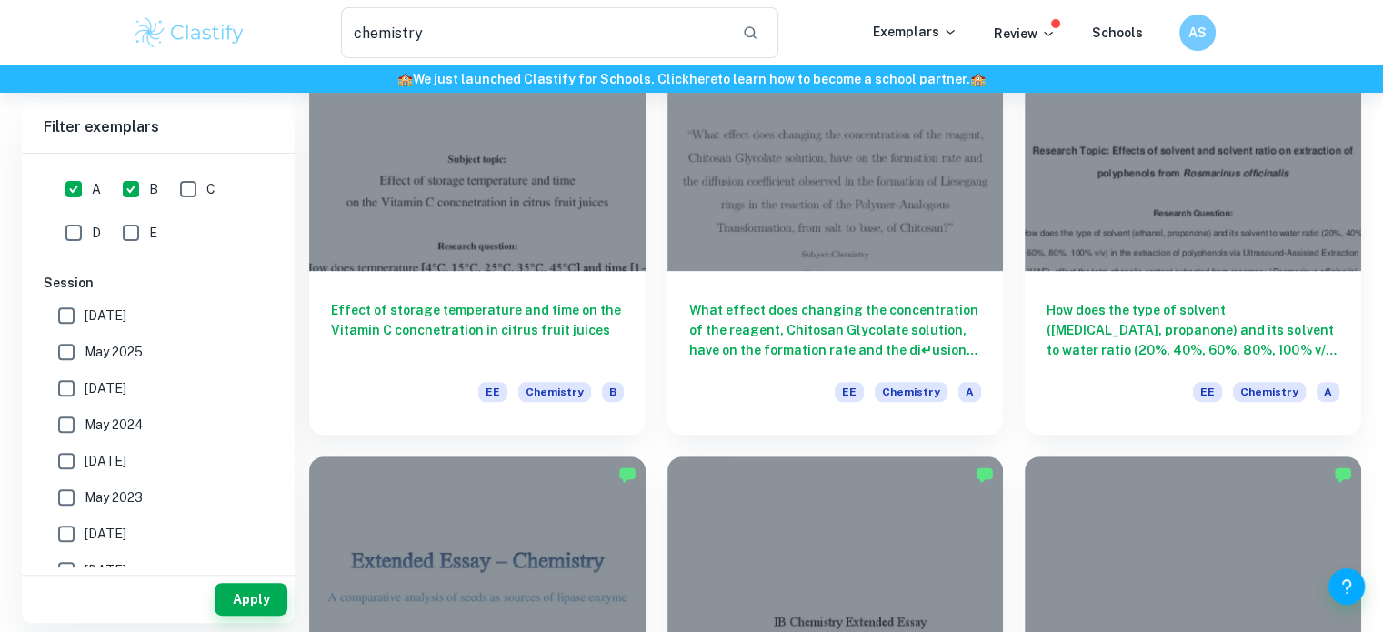
scroll to position [621, 0]
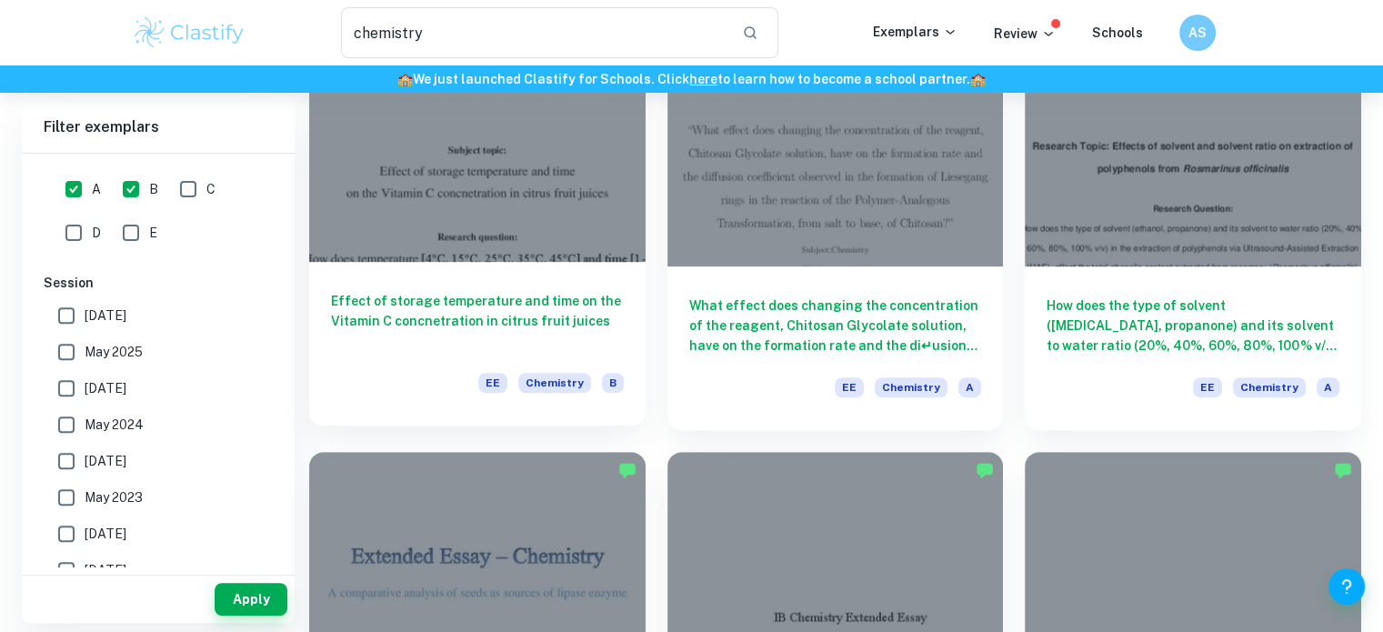
click at [498, 305] on h6 "Effect of storage temperature and time on the Vitamin C concnetration in citrus…" at bounding box center [477, 321] width 293 height 60
